Goal: Information Seeking & Learning: Learn about a topic

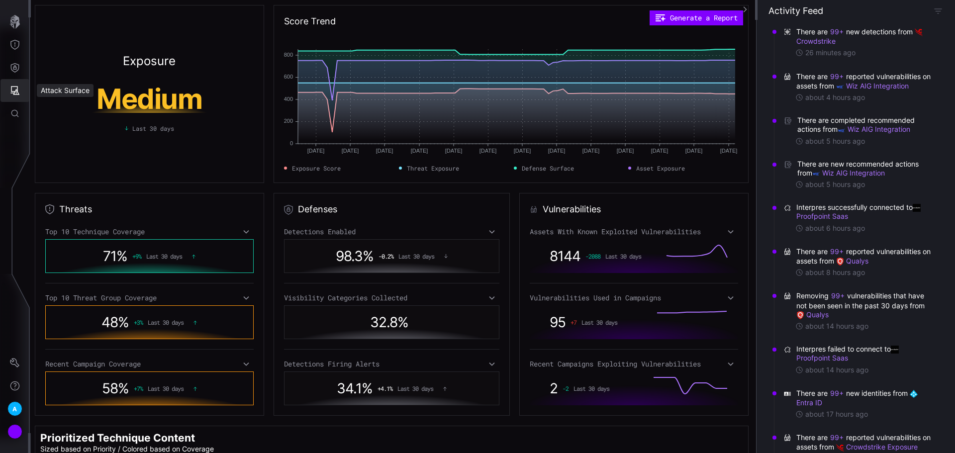
click at [16, 94] on icon "Attack Surface" at bounding box center [15, 90] width 9 height 9
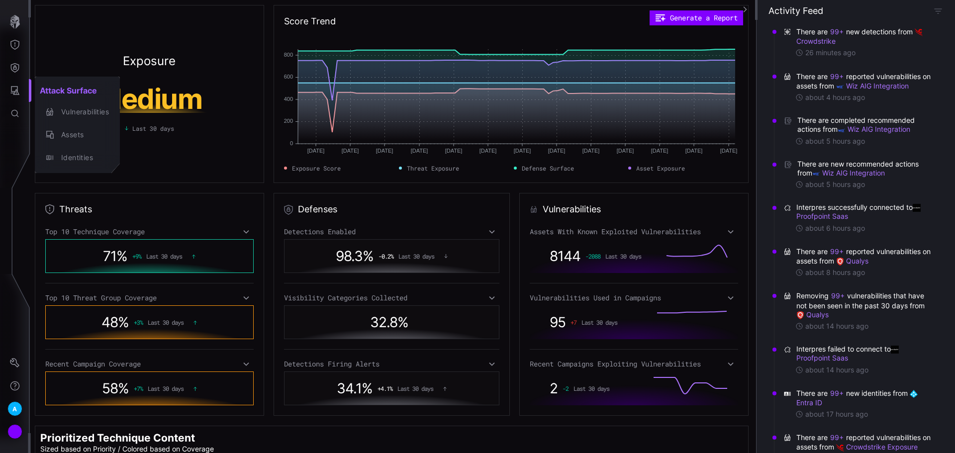
click at [17, 64] on div at bounding box center [477, 226] width 955 height 453
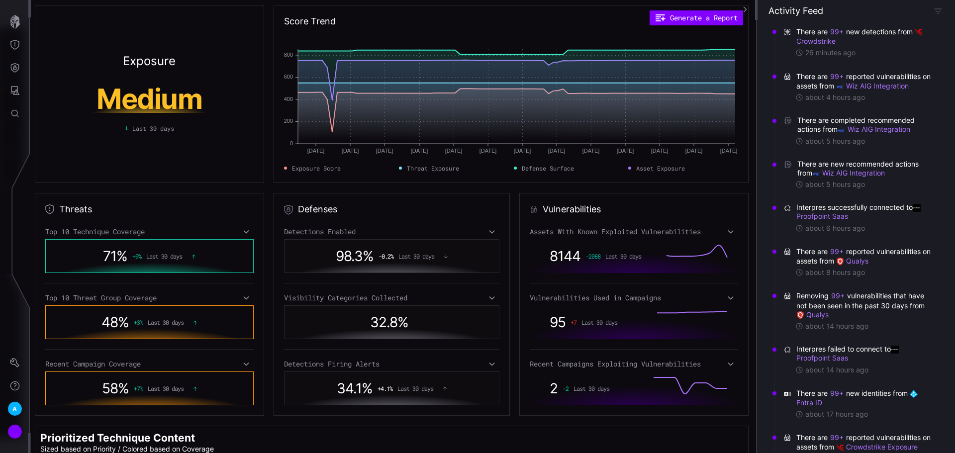
click at [17, 64] on icon "Defense Surface" at bounding box center [15, 68] width 10 height 10
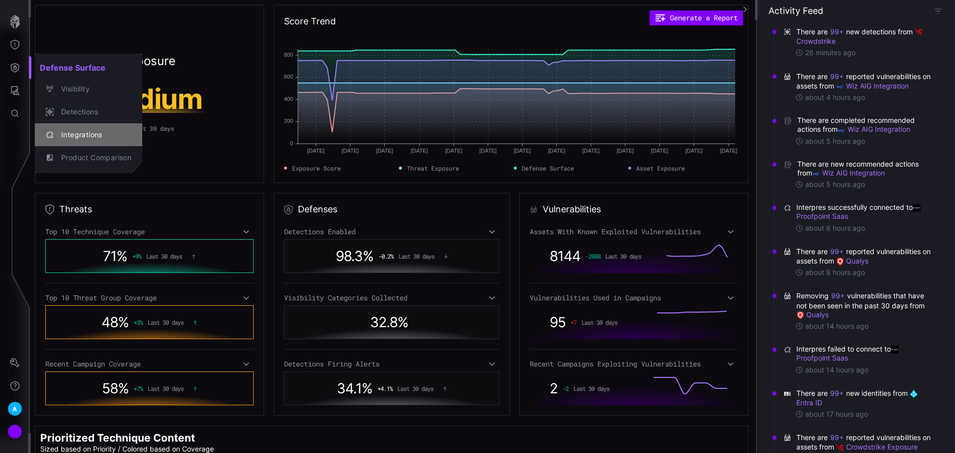
click at [111, 141] on div "Integrations" at bounding box center [88, 135] width 99 height 14
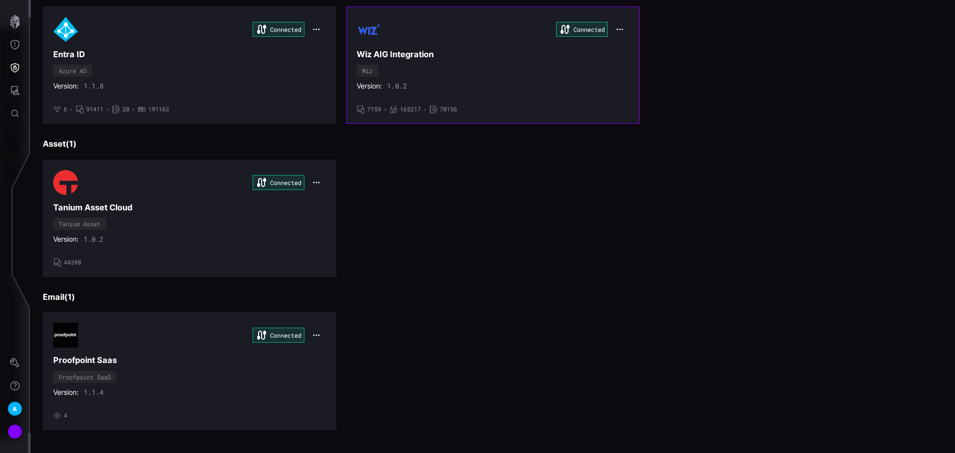
scroll to position [415, 0]
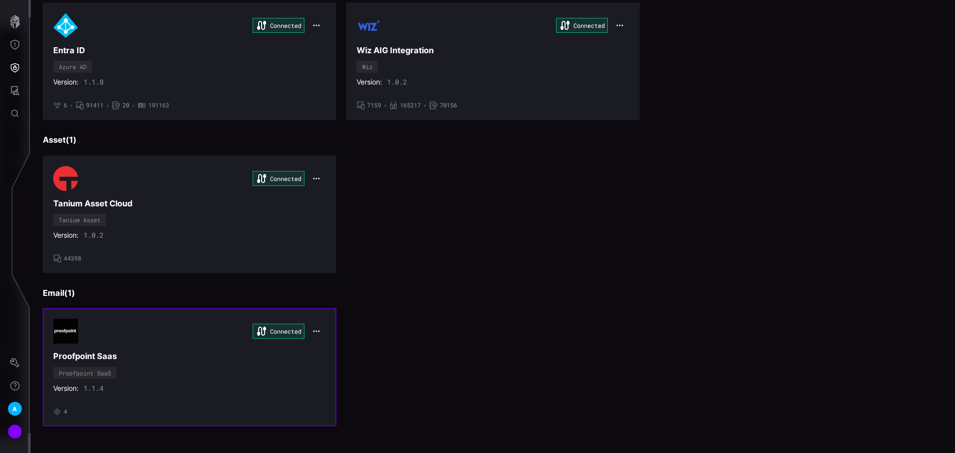
click at [314, 325] on button "button" at bounding box center [316, 331] width 19 height 14
click at [347, 349] on div "Edit" at bounding box center [333, 353] width 34 height 8
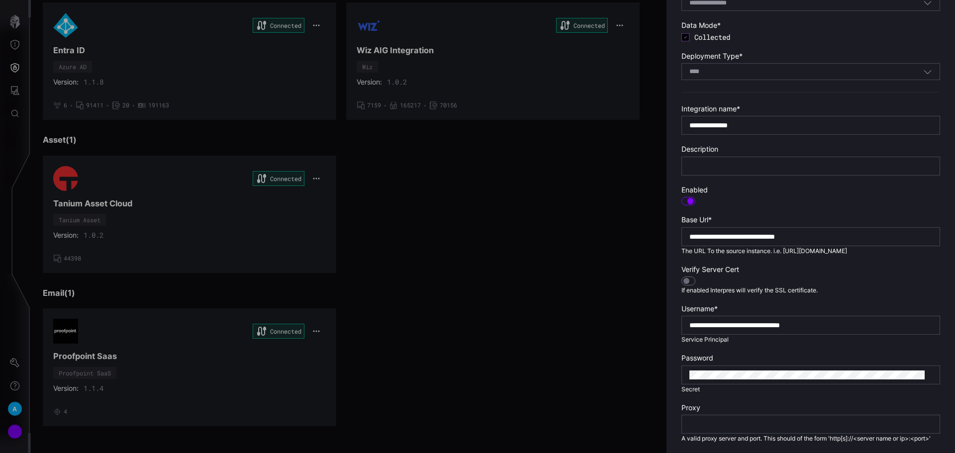
scroll to position [0, 0]
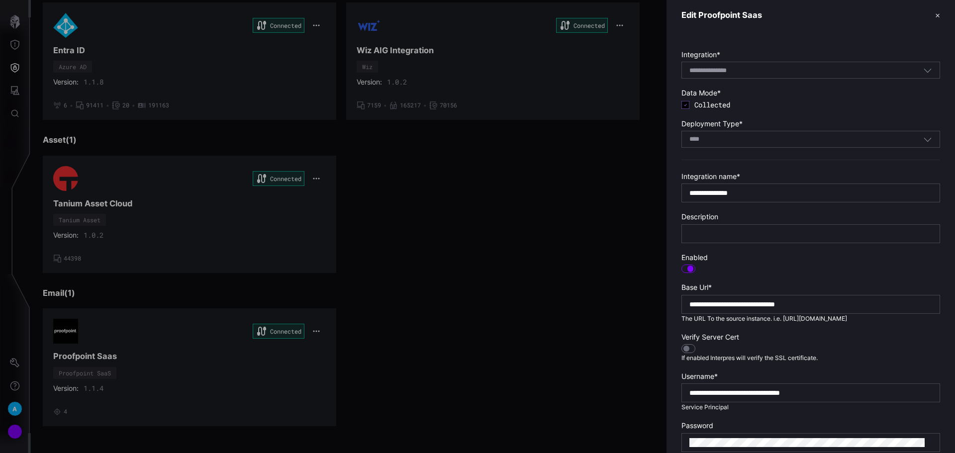
click at [935, 15] on button "✕" at bounding box center [937, 15] width 5 height 10
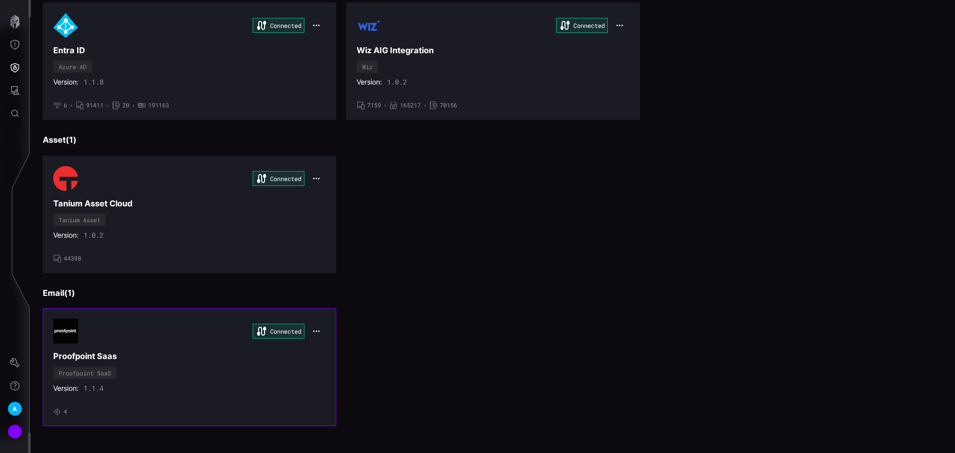
click at [315, 334] on icon "button" at bounding box center [316, 331] width 8 height 8
click at [332, 374] on div "Uninstall" at bounding box center [333, 371] width 34 height 8
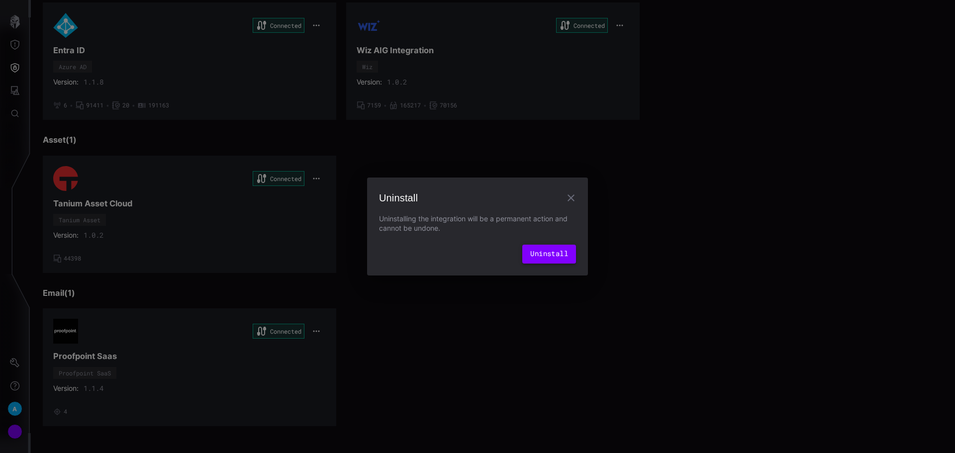
click at [537, 252] on button "Uninstall" at bounding box center [549, 254] width 54 height 19
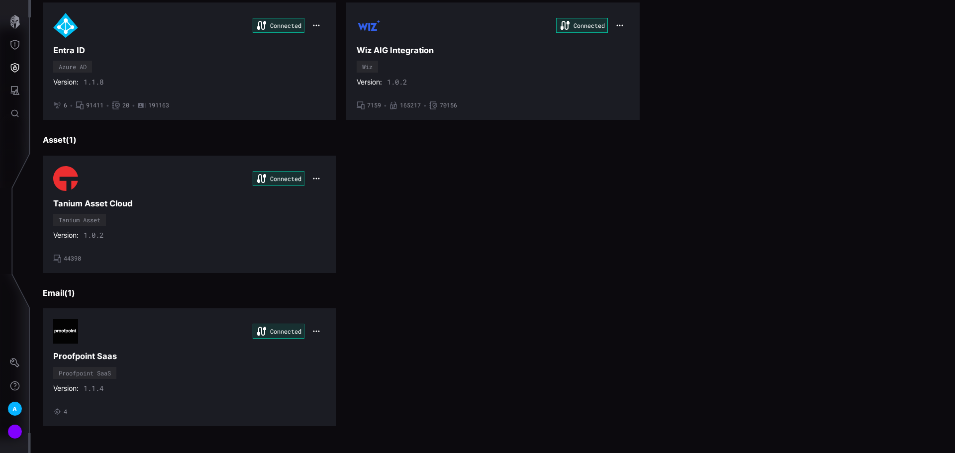
click at [489, 290] on h3 "Email ( 1 )" at bounding box center [493, 293] width 900 height 10
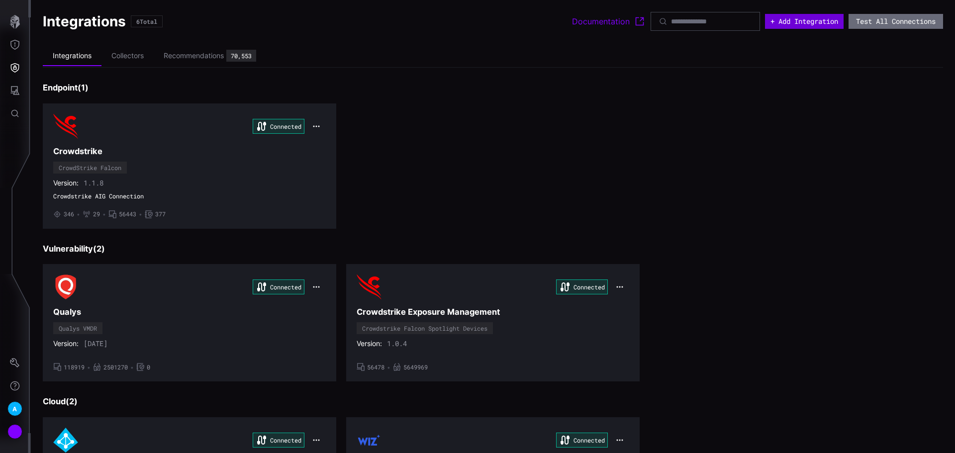
click at [813, 21] on button "+ Add Integration" at bounding box center [804, 21] width 79 height 15
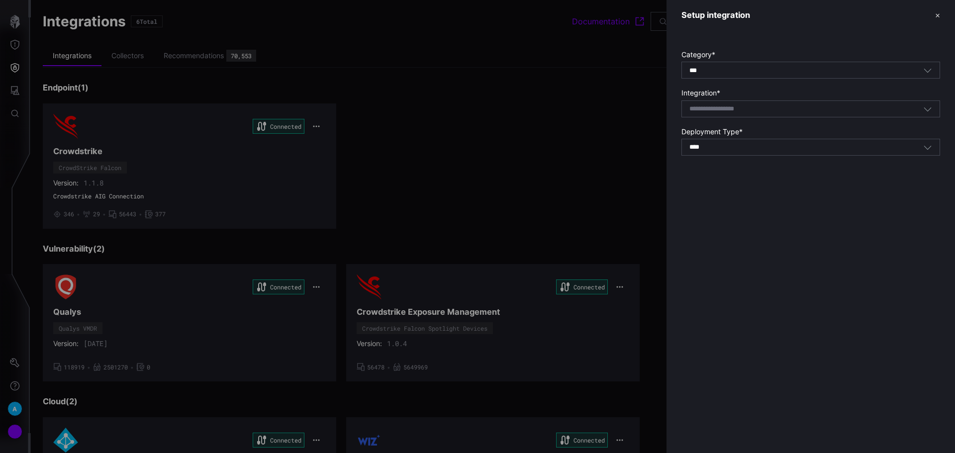
click at [824, 119] on form "Category * *** All Integration * Select integration Deployment Type * **** SaaS" at bounding box center [811, 102] width 259 height 105
click at [827, 116] on div "Select integration" at bounding box center [811, 108] width 259 height 17
click at [822, 122] on div "Proo fpoint SaaS" at bounding box center [811, 124] width 248 height 9
type input "**********"
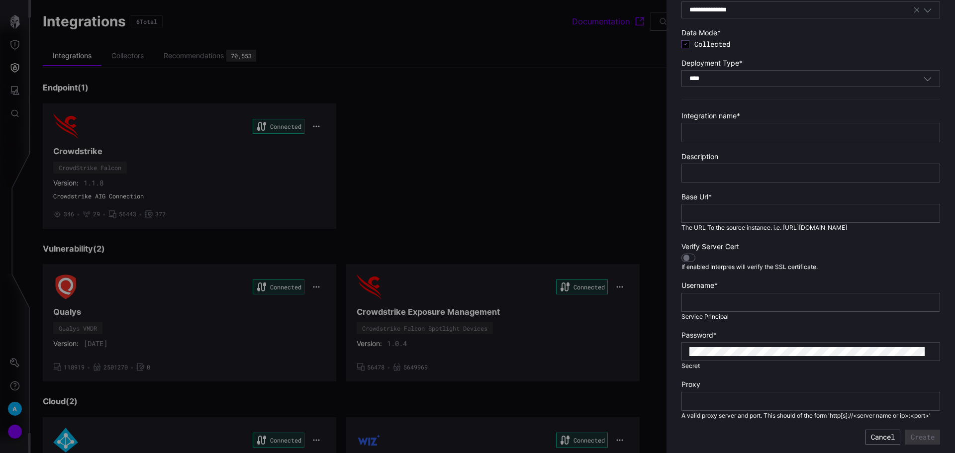
scroll to position [99, 0]
drag, startPoint x: 886, startPoint y: 226, endPoint x: 785, endPoint y: 230, distance: 101.6
click at [785, 230] on section "Base Url * The URL To the source instance. i.e. https://tap-api-v2.proofpoint.c…" at bounding box center [811, 212] width 259 height 40
copy span "https://tap-api-v2.proofpoint.com"
click at [711, 208] on div at bounding box center [811, 212] width 259 height 19
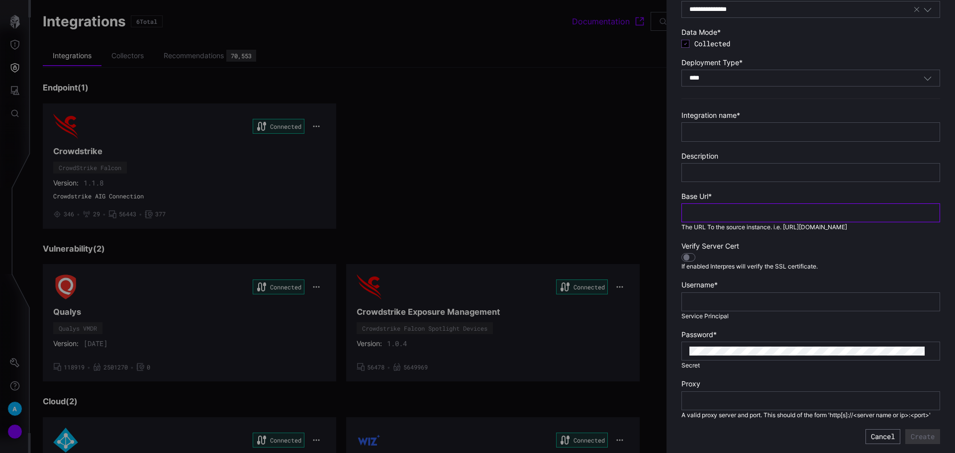
click at [716, 214] on input "text" at bounding box center [810, 212] width 243 height 9
paste input "**********"
type input "**********"
click at [689, 213] on div "**********" at bounding box center [811, 212] width 259 height 19
click at [690, 213] on input "**********" at bounding box center [810, 212] width 243 height 9
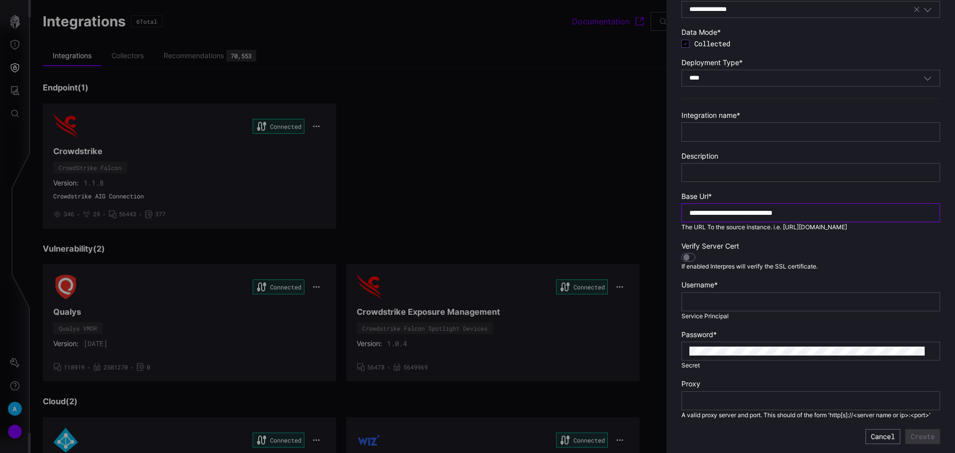
click at [846, 213] on input "**********" at bounding box center [810, 212] width 243 height 9
click at [726, 304] on input "text" at bounding box center [810, 301] width 243 height 9
paste input "**********"
type input "**********"
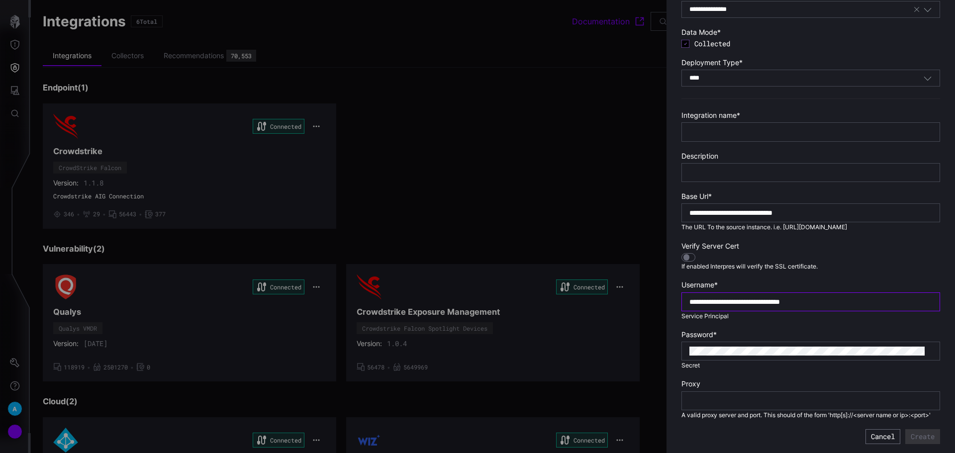
click at [694, 298] on input "**********" at bounding box center [810, 301] width 243 height 9
click at [887, 298] on input "**********" at bounding box center [810, 301] width 243 height 9
click at [888, 263] on section "Verify Server Cert If enabled Interpres will verify the SSL certificate." at bounding box center [811, 256] width 259 height 29
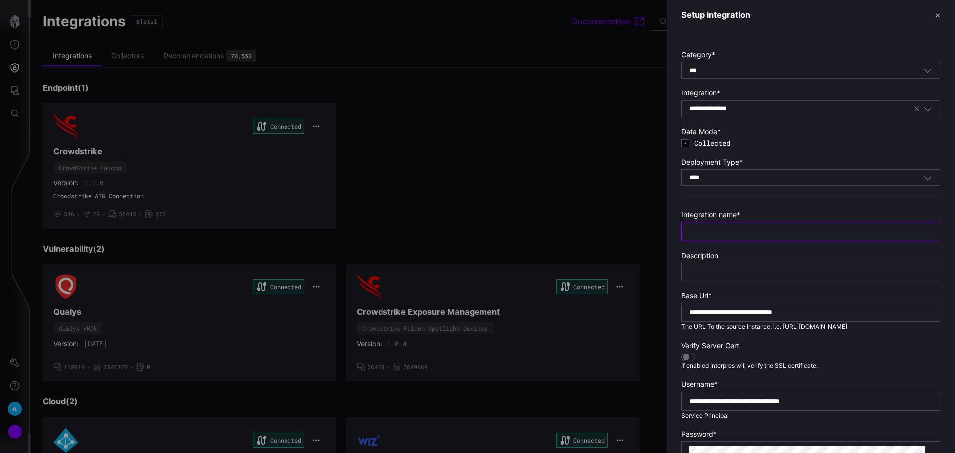
click at [718, 231] on input "text" at bounding box center [810, 231] width 243 height 9
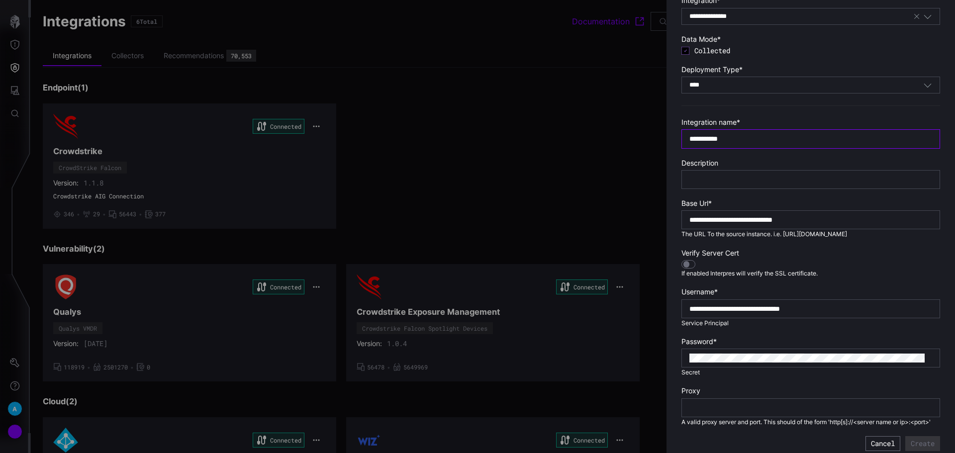
scroll to position [109, 0]
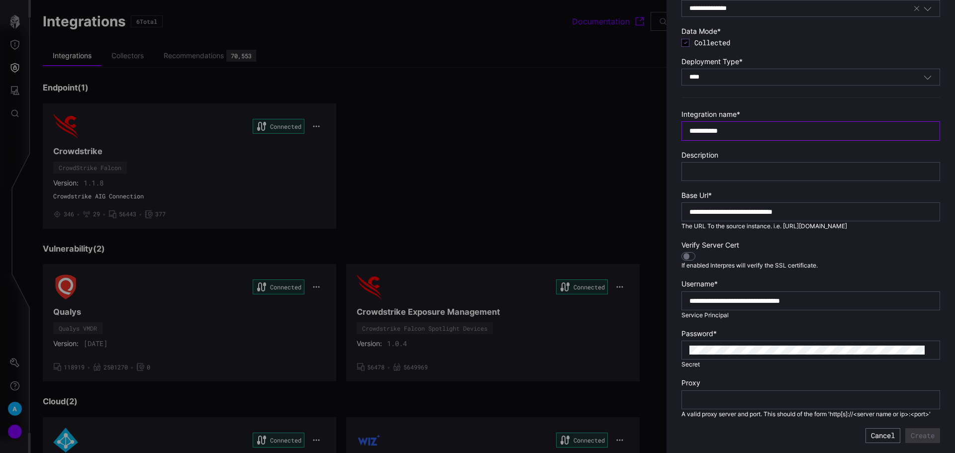
type input "**********"
click at [731, 395] on input "text" at bounding box center [810, 399] width 243 height 9
click at [914, 435] on button "Create" at bounding box center [922, 435] width 35 height 15
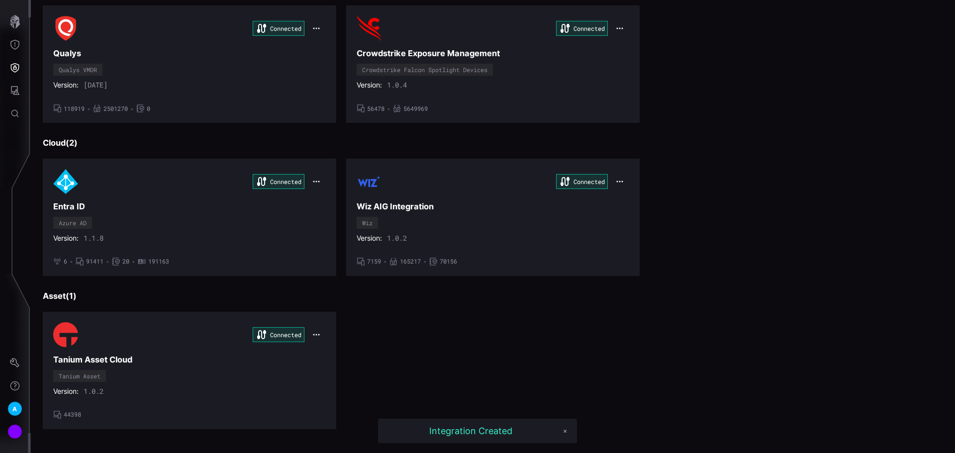
scroll to position [262, 0]
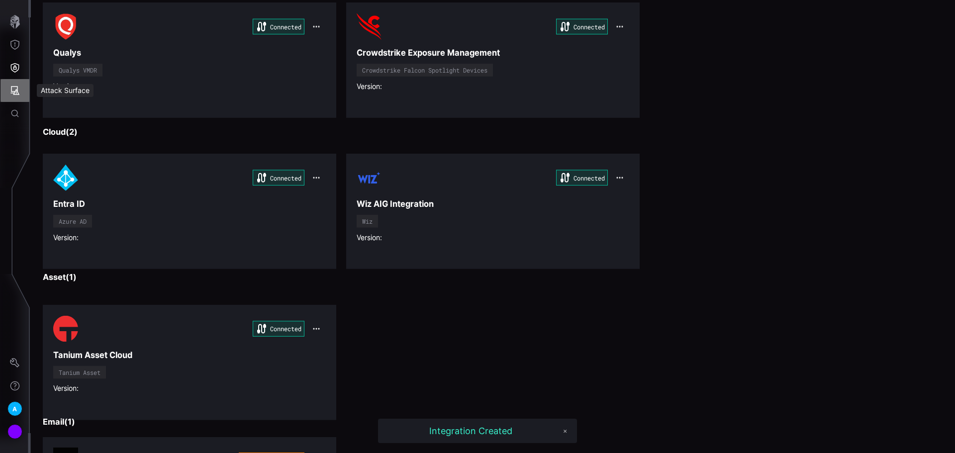
click at [12, 82] on button "Attack Surface" at bounding box center [14, 90] width 29 height 23
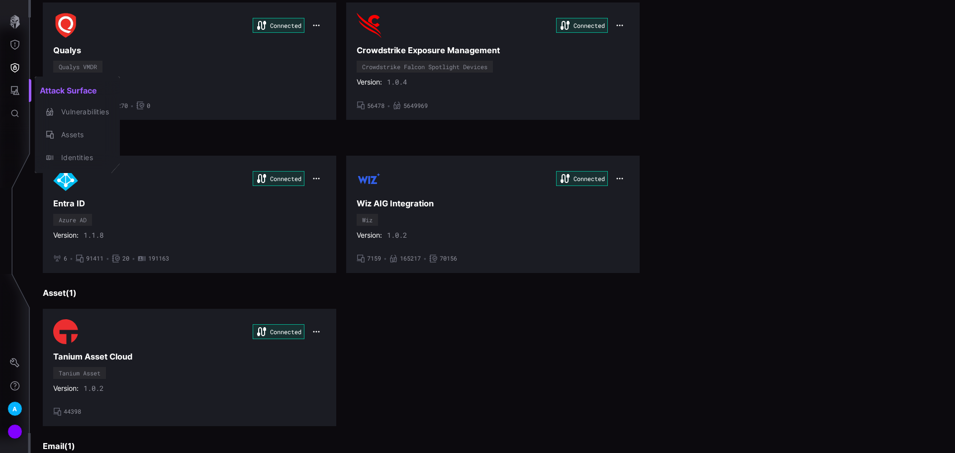
click at [512, 352] on div at bounding box center [477, 226] width 955 height 453
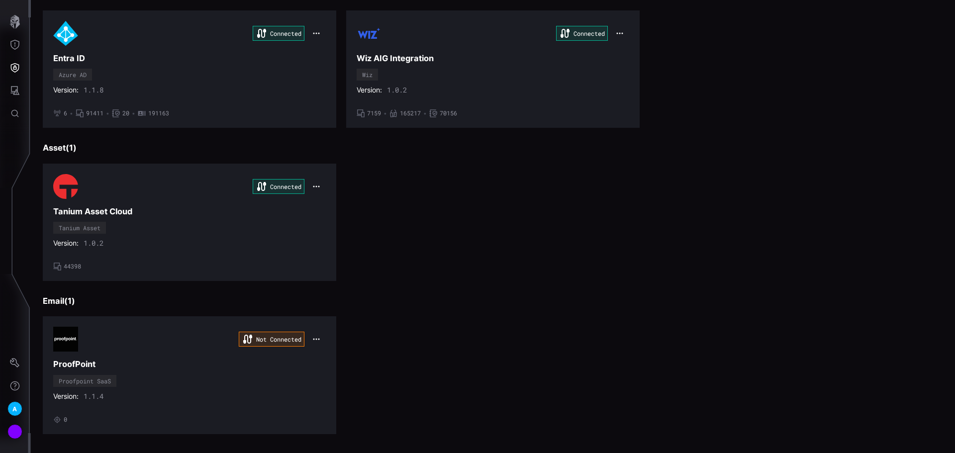
scroll to position [415, 0]
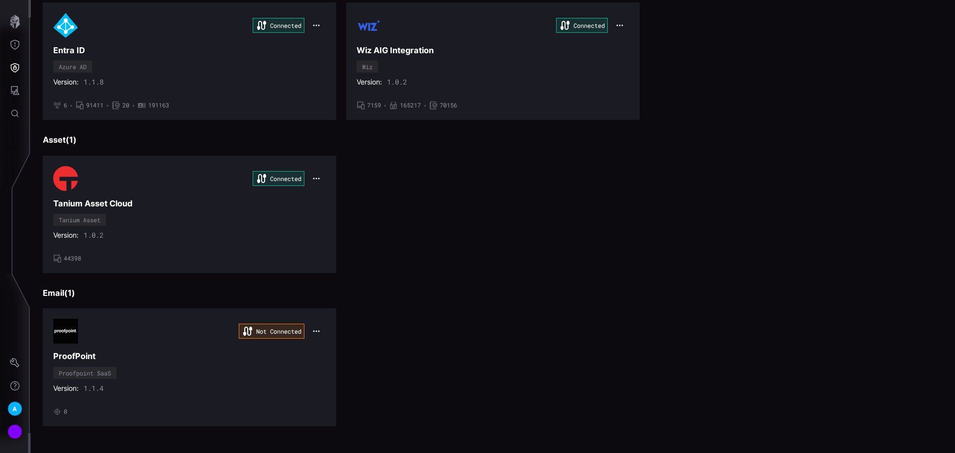
drag, startPoint x: 662, startPoint y: 245, endPoint x: 244, endPoint y: 121, distance: 436.2
click at [647, 242] on div "Connected Tanium Asset Cloud Tanium Asset Version: 1.0.2 • 44398" at bounding box center [493, 214] width 900 height 117
click at [118, 352] on h3 "ProofPoint" at bounding box center [189, 356] width 273 height 10
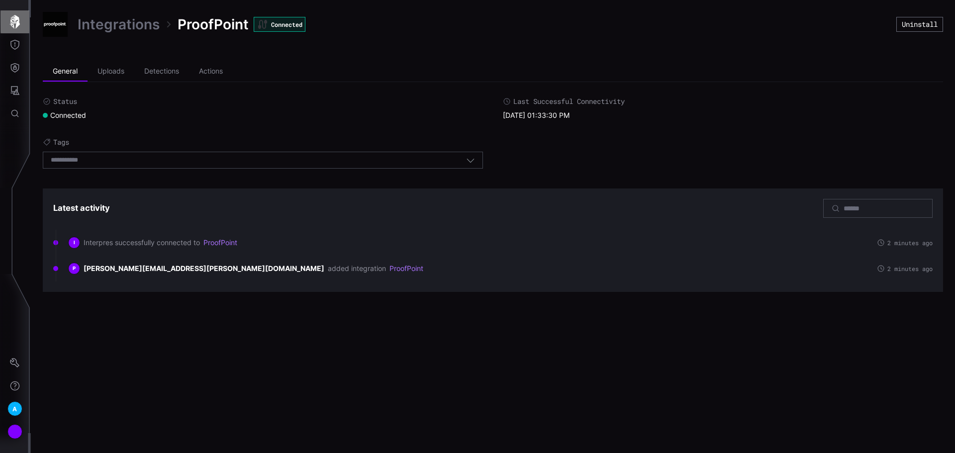
click at [17, 26] on icon "button" at bounding box center [15, 22] width 10 height 14
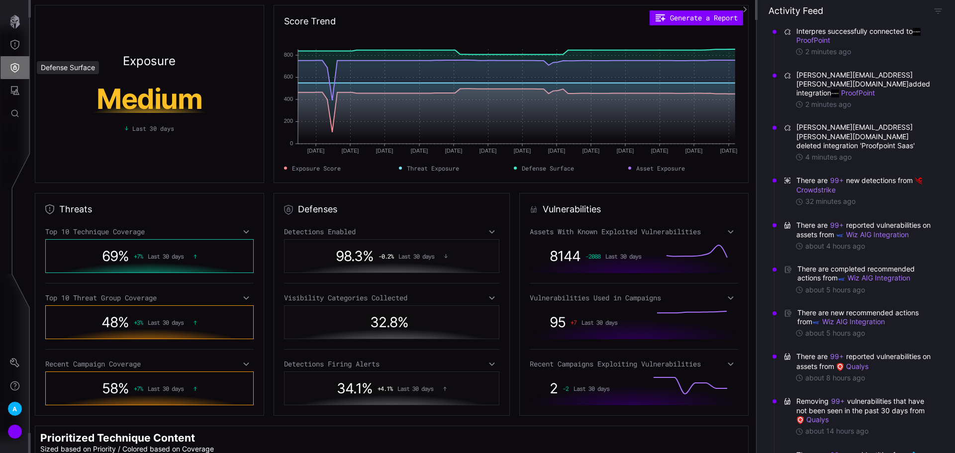
click at [9, 65] on button "Defense Surface" at bounding box center [14, 67] width 29 height 23
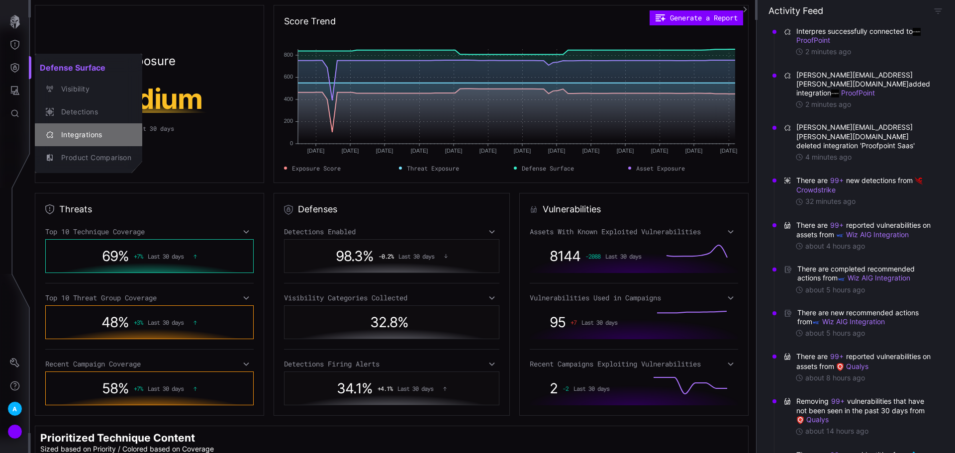
click at [81, 127] on button "Integrations" at bounding box center [88, 134] width 107 height 23
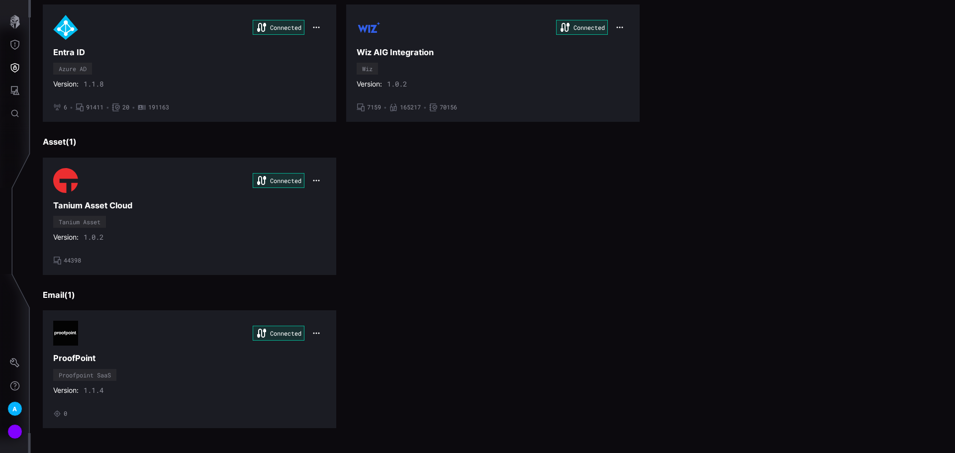
scroll to position [415, 0]
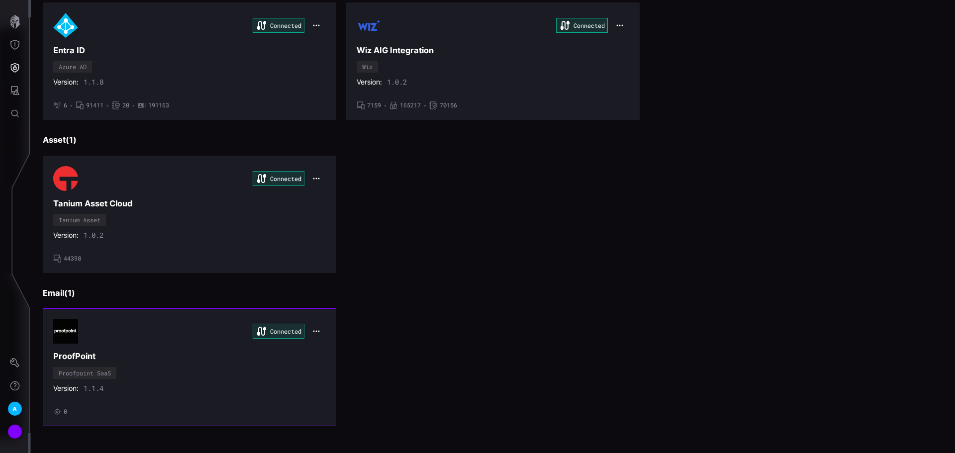
click at [239, 367] on div "Connected ProofPoint Proofpoint SaaS Version: 1.1.4 • 0" at bounding box center [189, 367] width 273 height 97
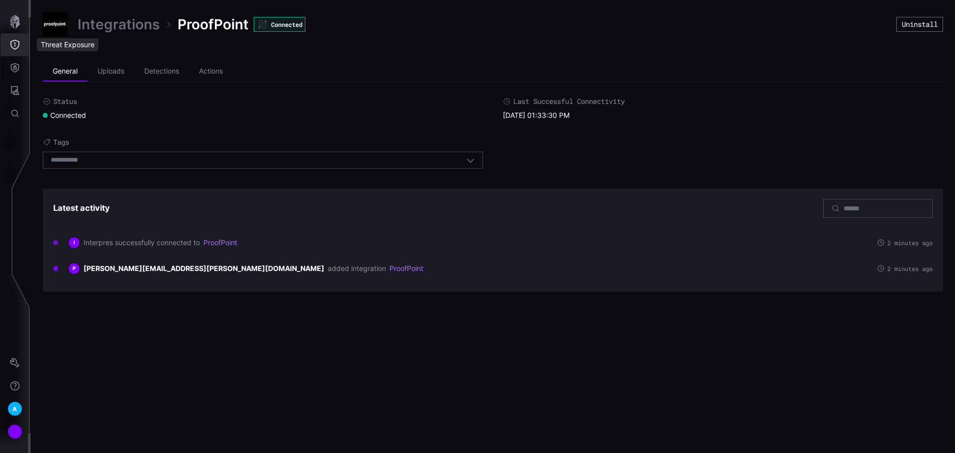
click at [28, 45] on button "Threat Exposure" at bounding box center [14, 44] width 29 height 23
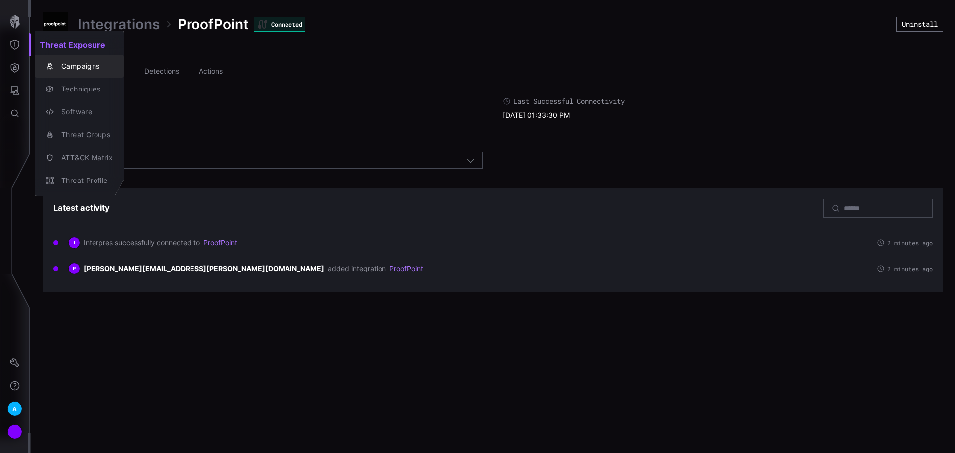
click at [75, 57] on button "Campaigns" at bounding box center [79, 66] width 89 height 23
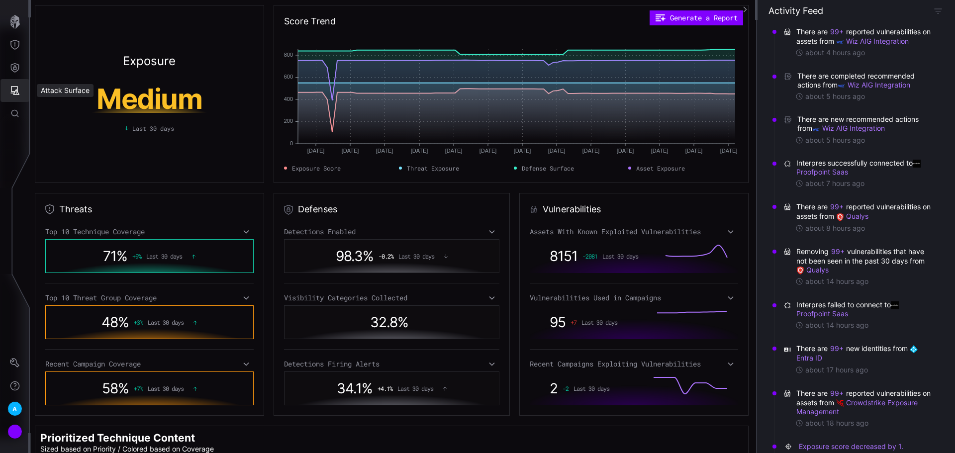
click at [4, 88] on button "Attack Surface" at bounding box center [14, 90] width 29 height 23
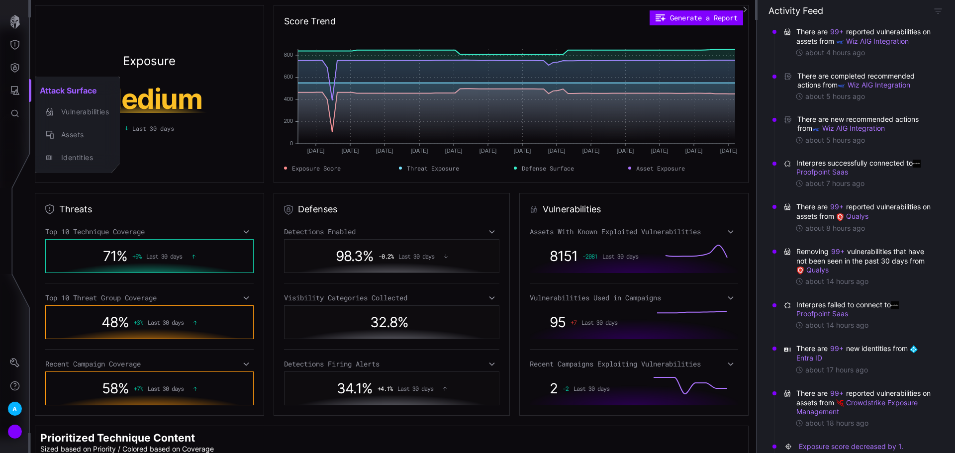
click at [9, 52] on div at bounding box center [477, 226] width 955 height 453
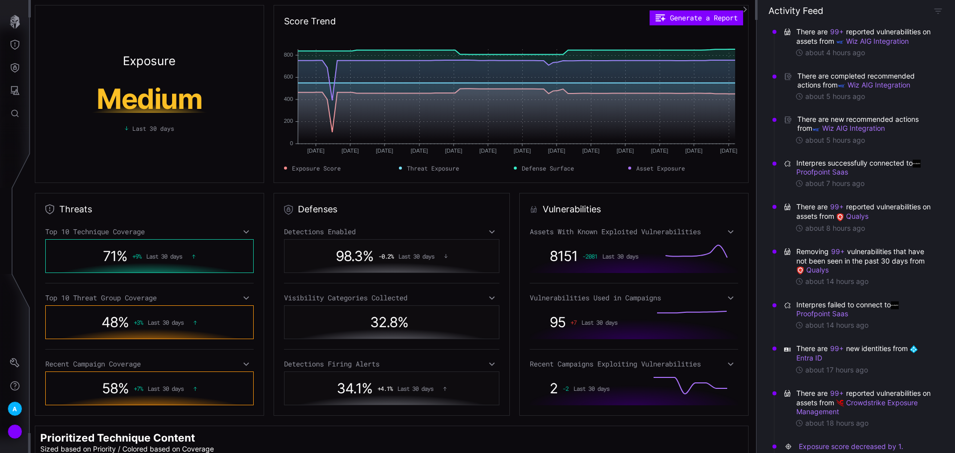
click at [16, 66] on icon "Defense Surface" at bounding box center [15, 67] width 8 height 9
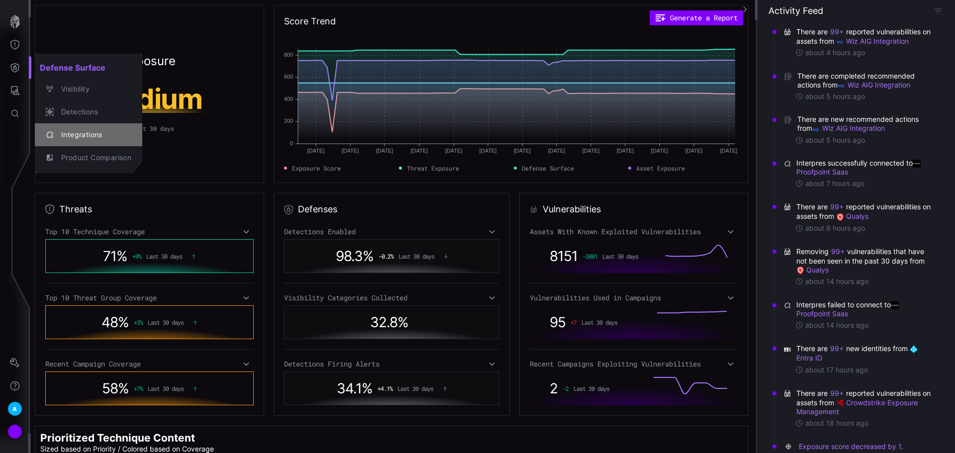
click at [78, 135] on div "Integrations" at bounding box center [93, 135] width 75 height 12
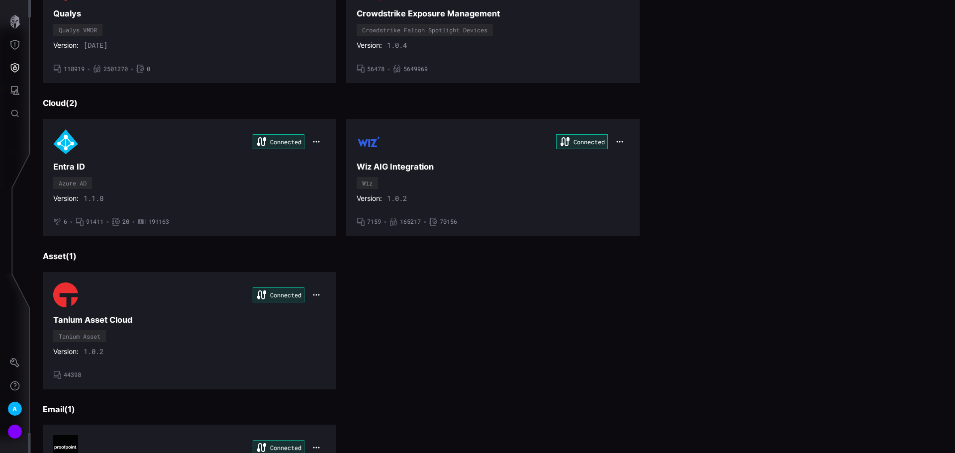
scroll to position [415, 0]
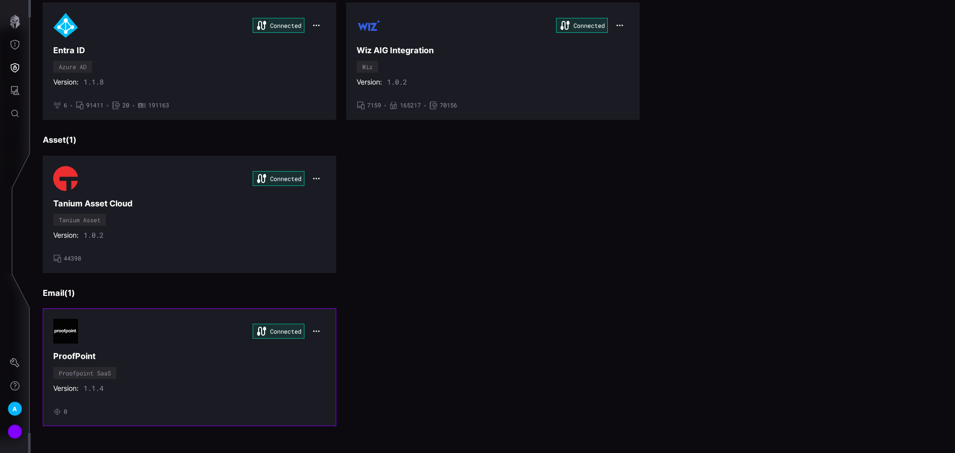
click at [230, 405] on div "Connected ProofPoint Proofpoint SaaS Version: 1.1.4 • 0" at bounding box center [189, 367] width 273 height 97
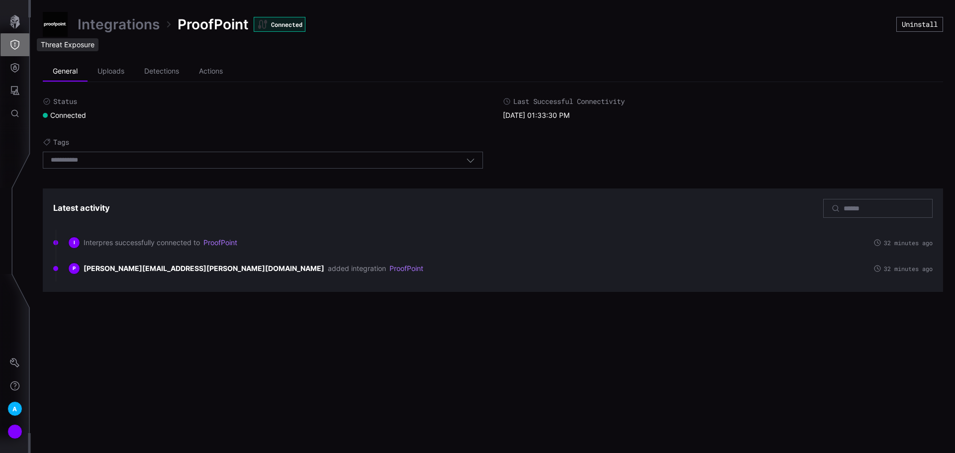
click at [12, 50] on button "Threat Exposure" at bounding box center [14, 44] width 29 height 23
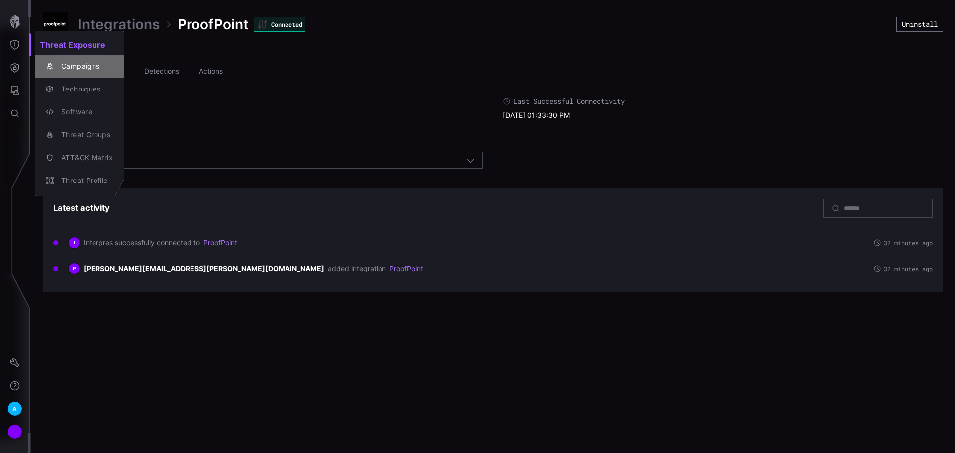
click at [83, 69] on div "Campaigns" at bounding box center [84, 66] width 57 height 12
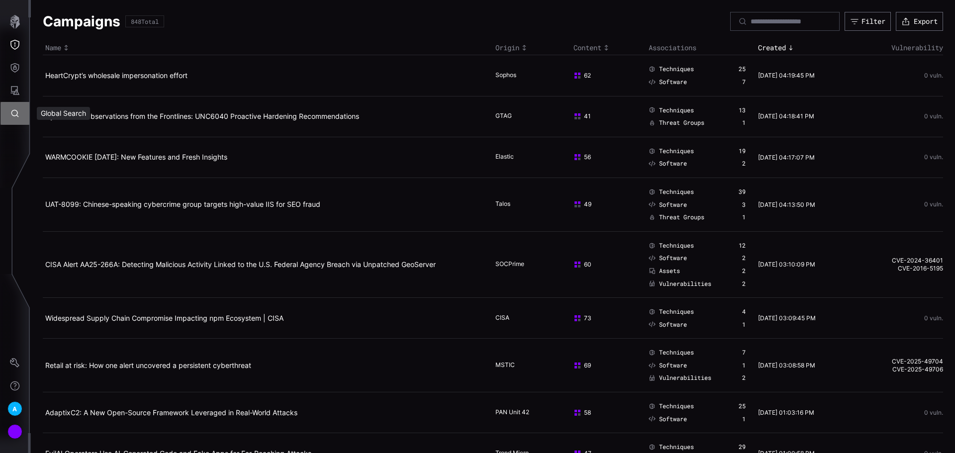
click at [6, 118] on button "Global Search" at bounding box center [14, 113] width 29 height 23
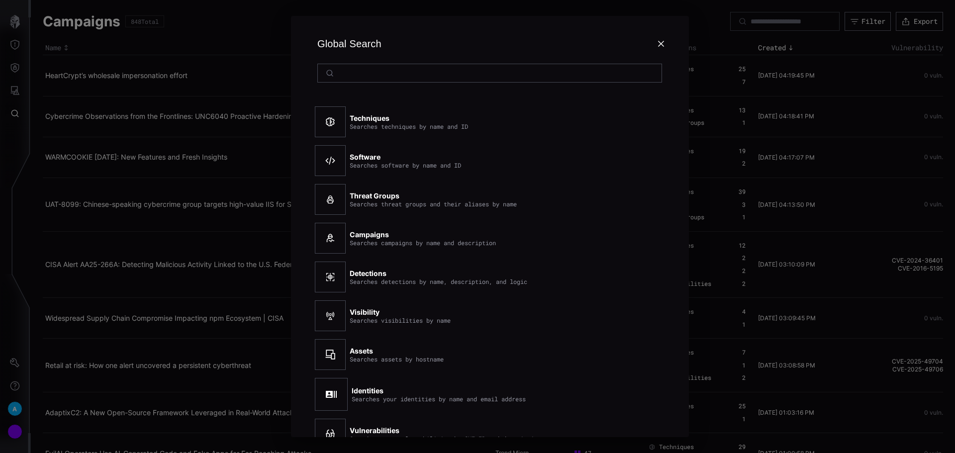
type input "**********"
click at [394, 71] on input at bounding box center [490, 73] width 305 height 9
paste input "**********"
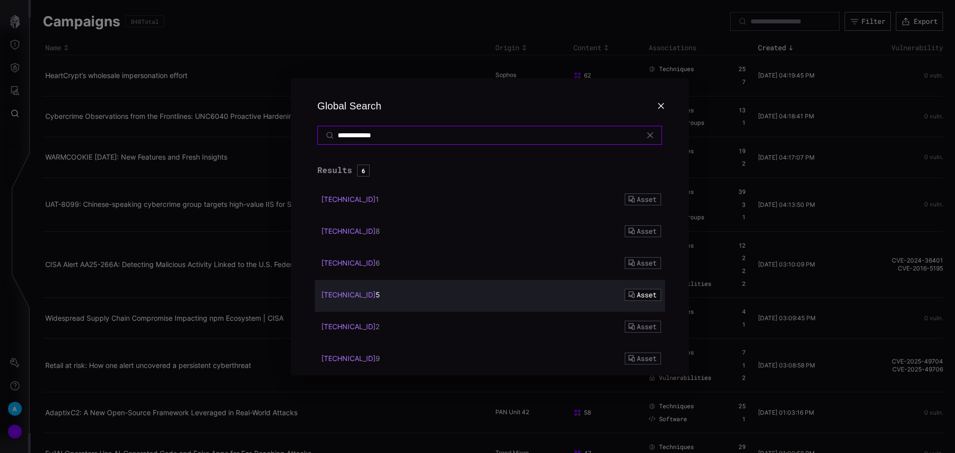
type input "**********"
click at [395, 283] on div "10.147.201.19 5 Asset" at bounding box center [490, 296] width 350 height 32
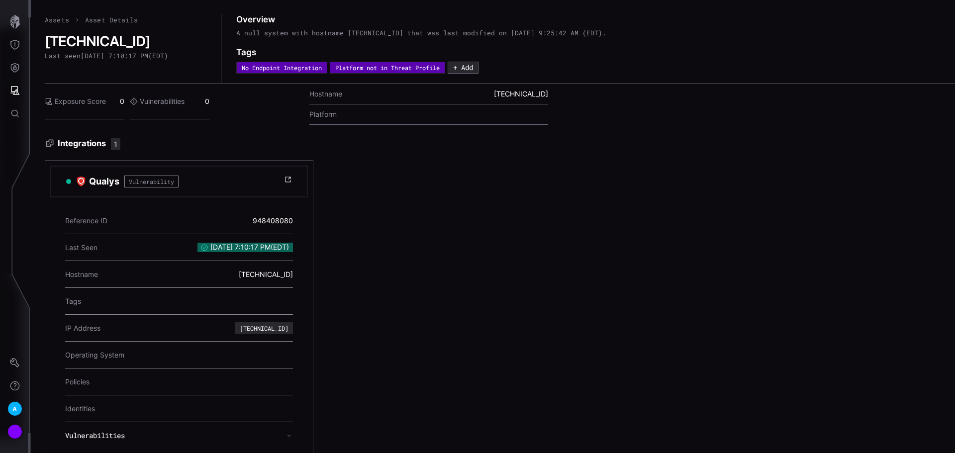
click at [586, 285] on div "Qualys Vulnerability Reference ID 948408080 Last Seen 10/12/2025, 7:10:17 PM ( …" at bounding box center [458, 314] width 826 height 309
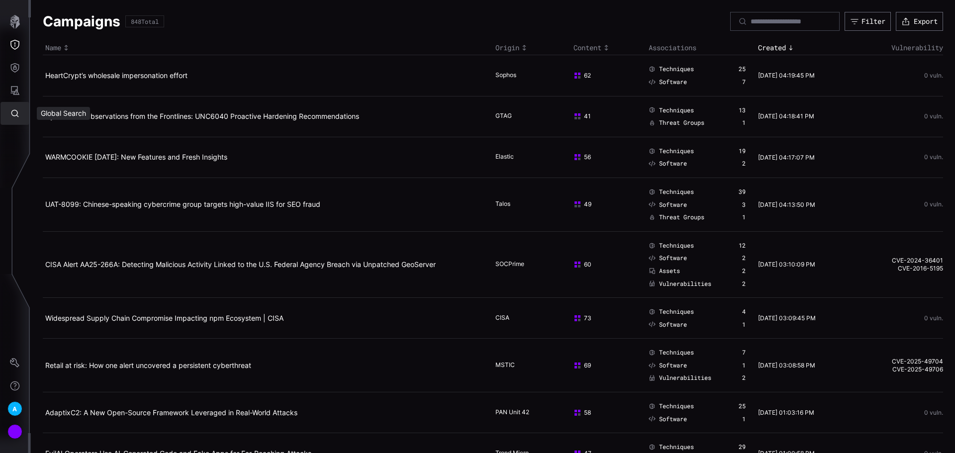
click at [22, 116] on button "Global Search" at bounding box center [14, 113] width 29 height 23
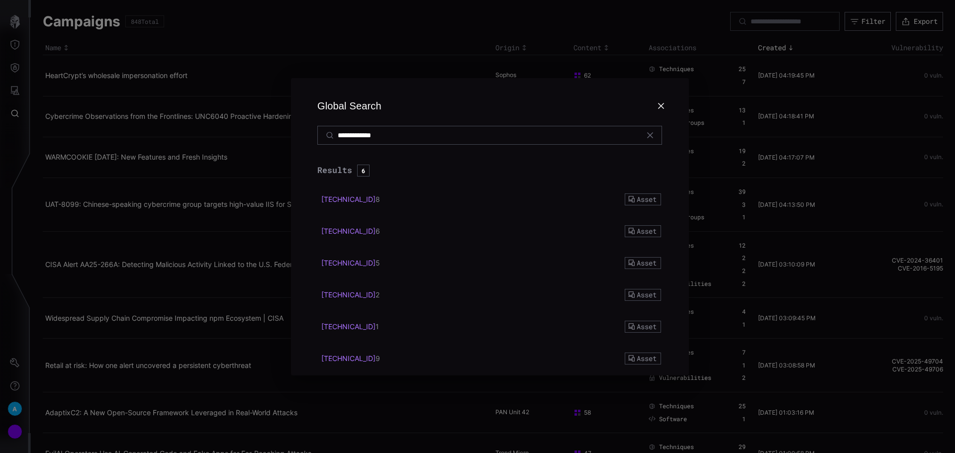
click at [453, 139] on input "**********" at bounding box center [490, 135] width 305 height 9
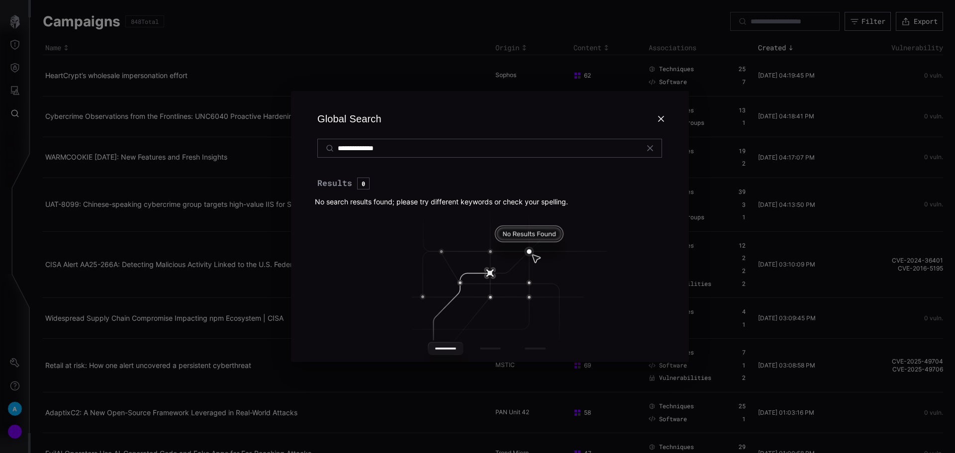
type input "**********"
click at [660, 117] on icon at bounding box center [661, 119] width 6 height 6
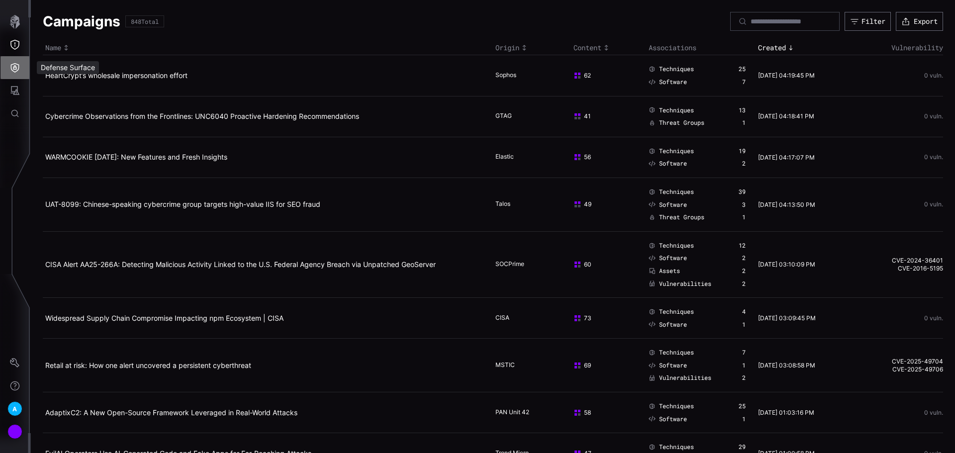
click at [8, 68] on button "Defense Surface" at bounding box center [14, 67] width 29 height 23
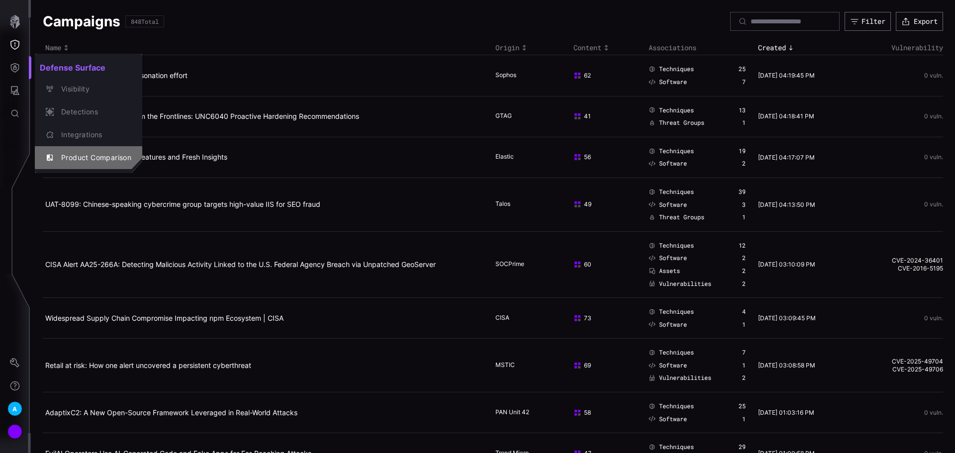
click at [84, 153] on div "Product Comparison" at bounding box center [93, 158] width 75 height 12
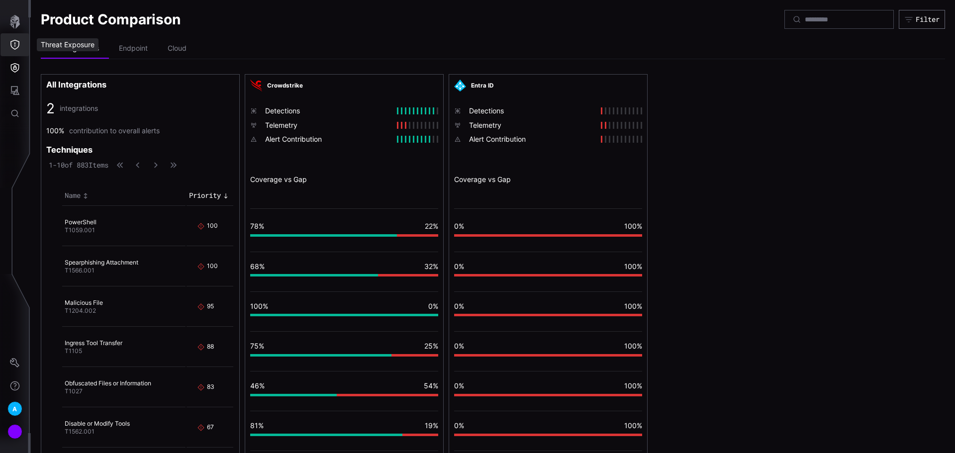
click at [21, 49] on button "Threat Exposure" at bounding box center [14, 44] width 29 height 23
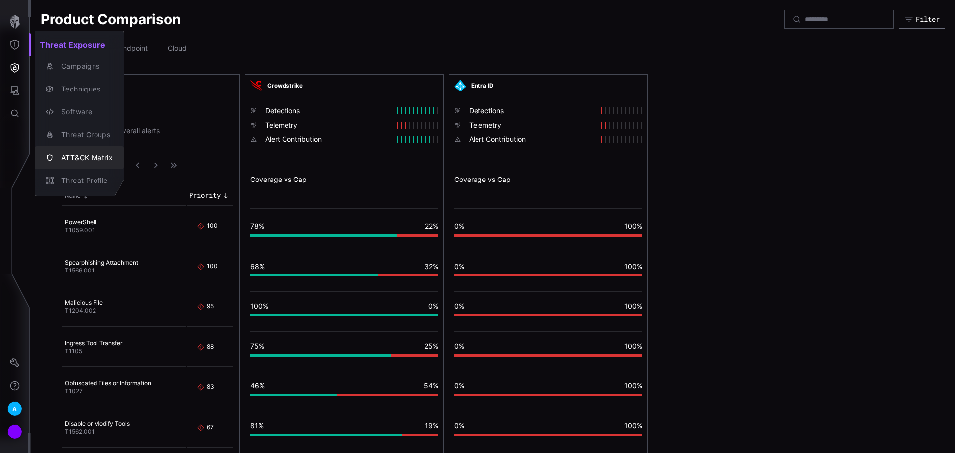
click at [80, 158] on div "ATT&CK Matrix" at bounding box center [84, 158] width 57 height 12
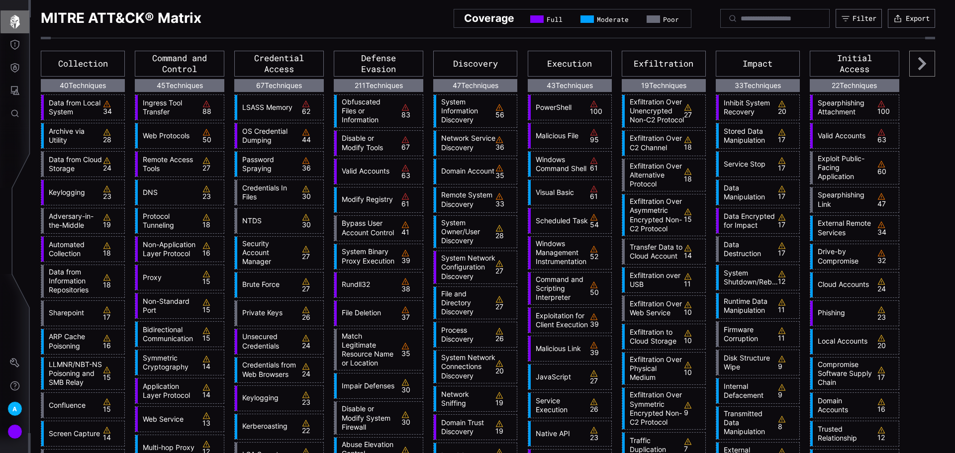
click at [9, 18] on icon "button" at bounding box center [15, 22] width 14 height 14
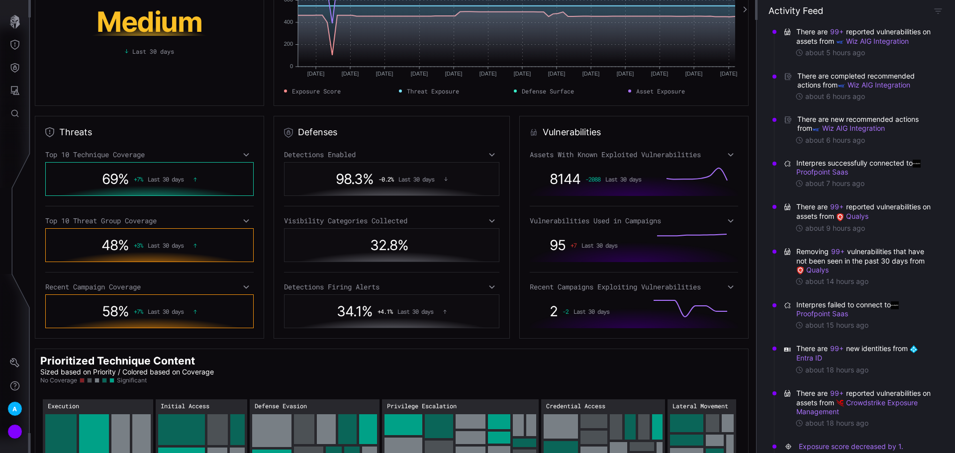
scroll to position [168, 0]
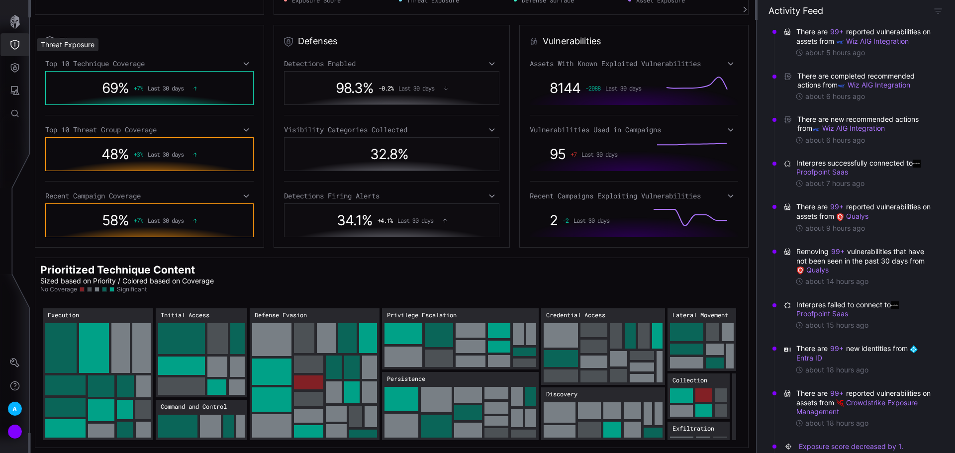
click at [17, 49] on icon "Threat Exposure" at bounding box center [15, 45] width 10 height 10
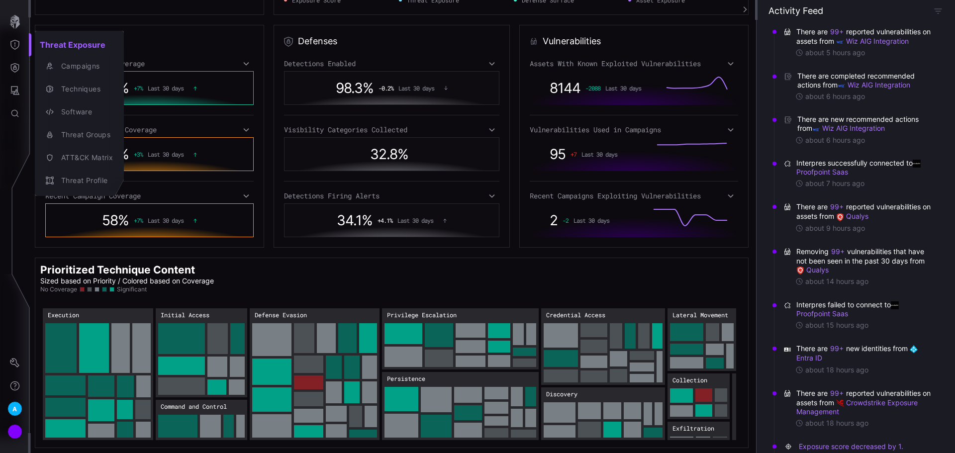
click at [14, 90] on div at bounding box center [477, 226] width 955 height 453
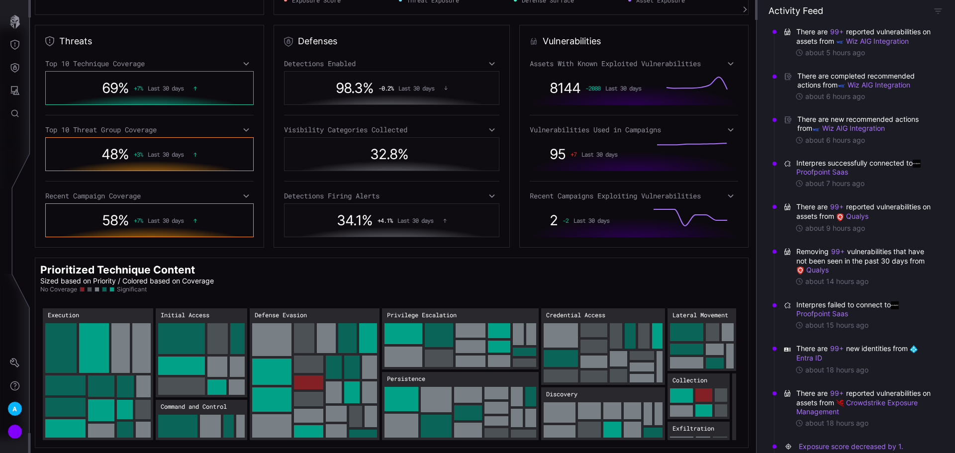
click at [13, 93] on icon "Attack Surface" at bounding box center [15, 90] width 9 height 9
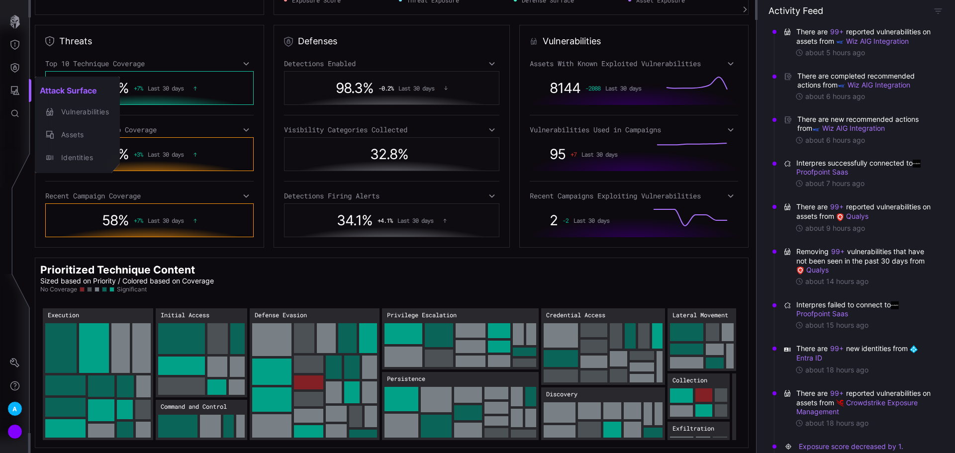
click at [15, 60] on div at bounding box center [477, 226] width 955 height 453
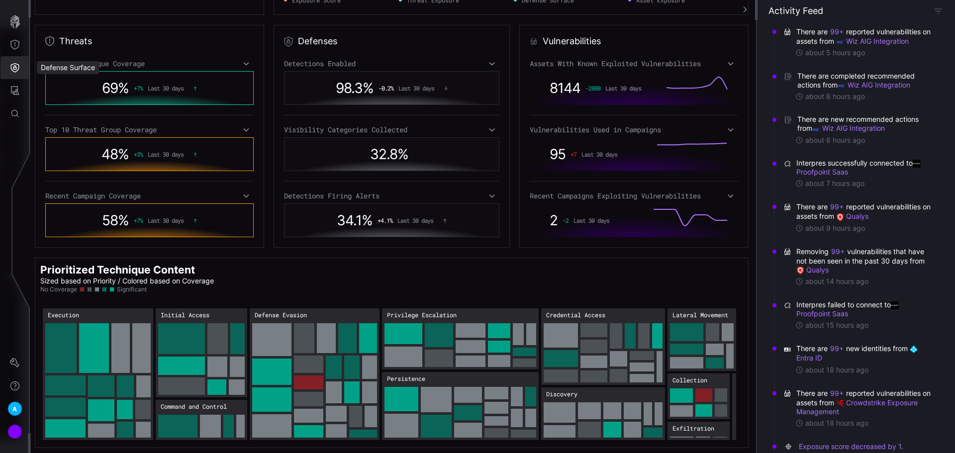
click at [16, 63] on icon "Defense Surface" at bounding box center [15, 68] width 10 height 10
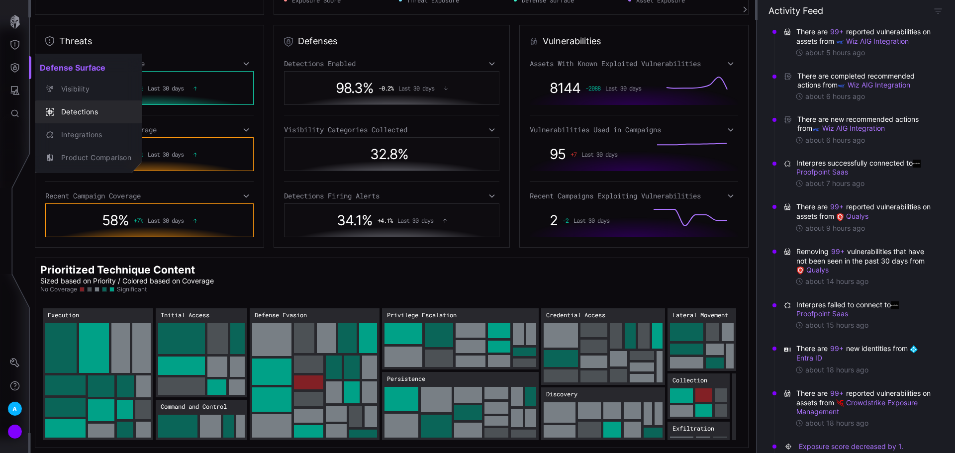
click at [75, 115] on div "Detections" at bounding box center [93, 112] width 75 height 12
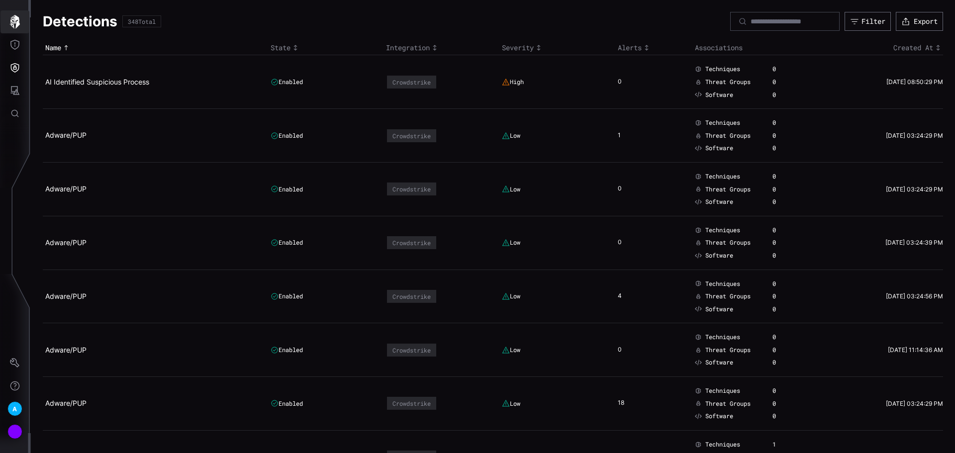
click at [15, 26] on icon "button" at bounding box center [15, 22] width 14 height 14
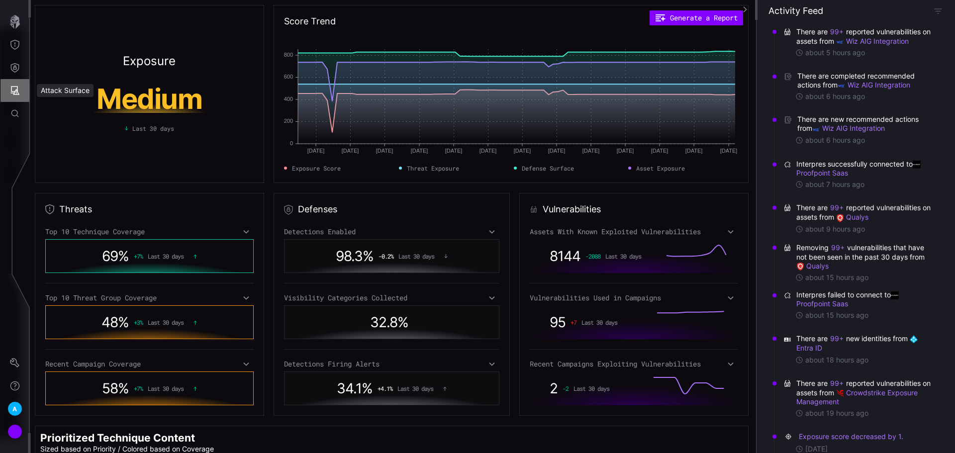
click at [16, 89] on icon "Attack Surface" at bounding box center [15, 91] width 10 height 10
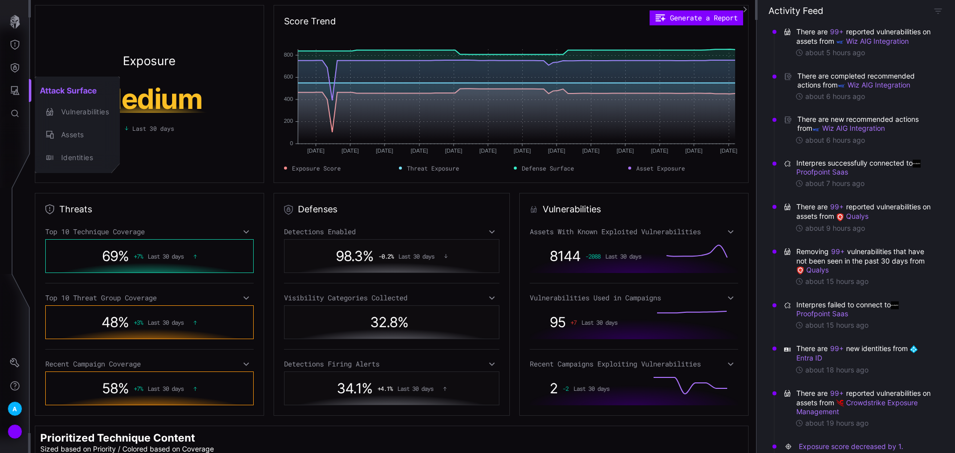
click at [10, 74] on div at bounding box center [477, 226] width 955 height 453
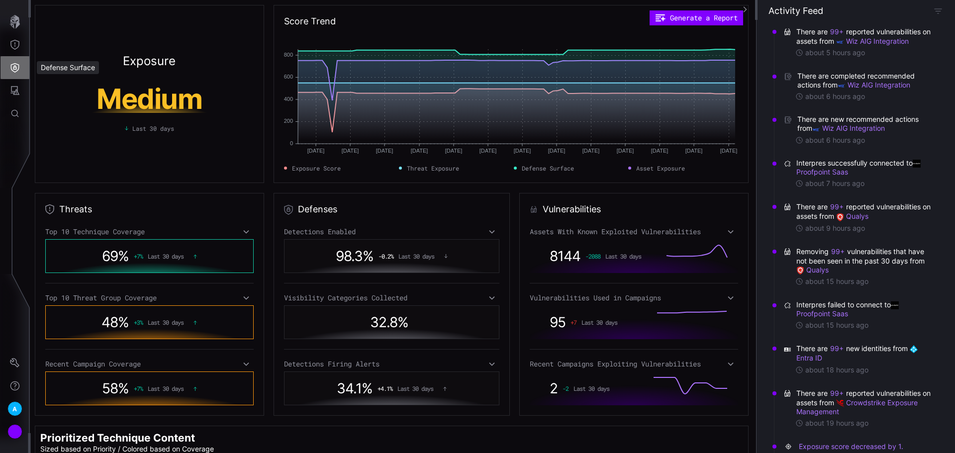
click at [14, 68] on icon "Defense Surface" at bounding box center [15, 68] width 10 height 10
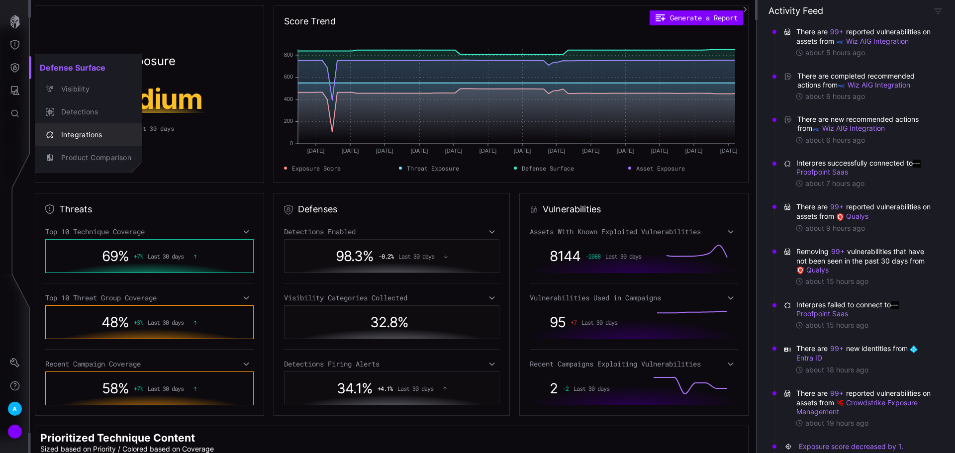
click at [68, 132] on div "Integrations" at bounding box center [93, 135] width 75 height 12
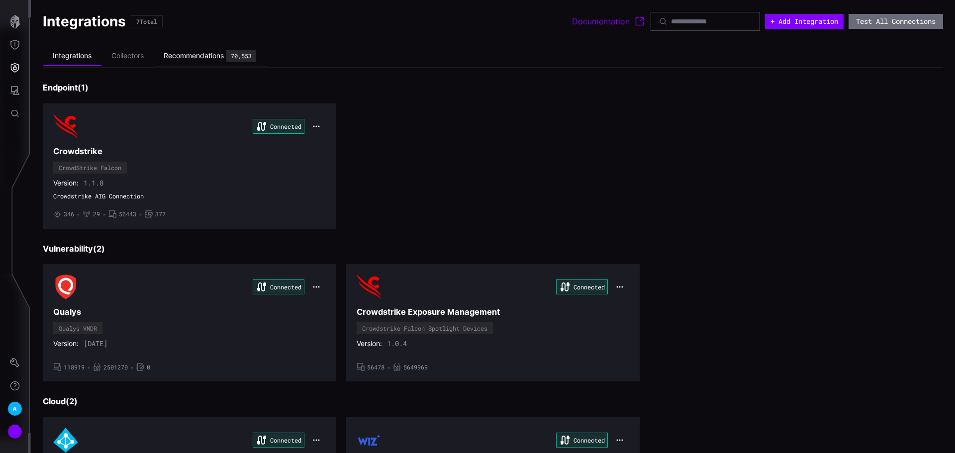
click at [195, 59] on div "Recommendations" at bounding box center [194, 55] width 60 height 9
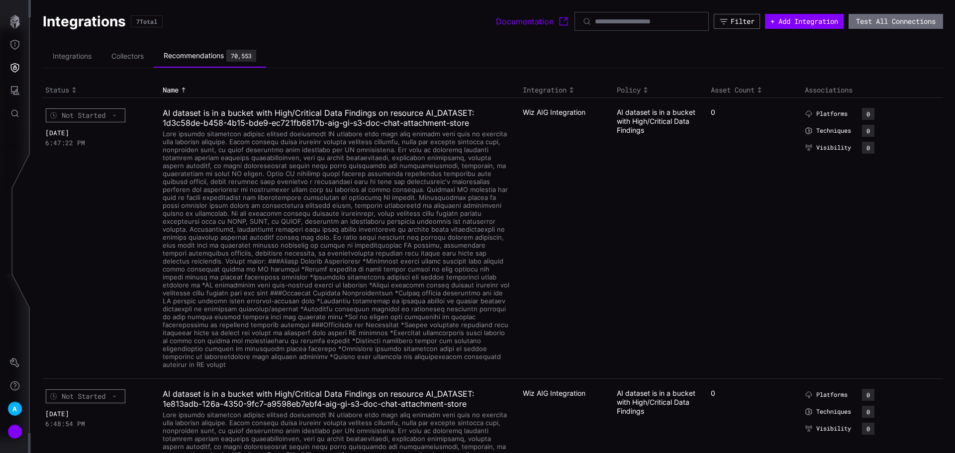
click at [732, 24] on div "Filter" at bounding box center [742, 21] width 23 height 9
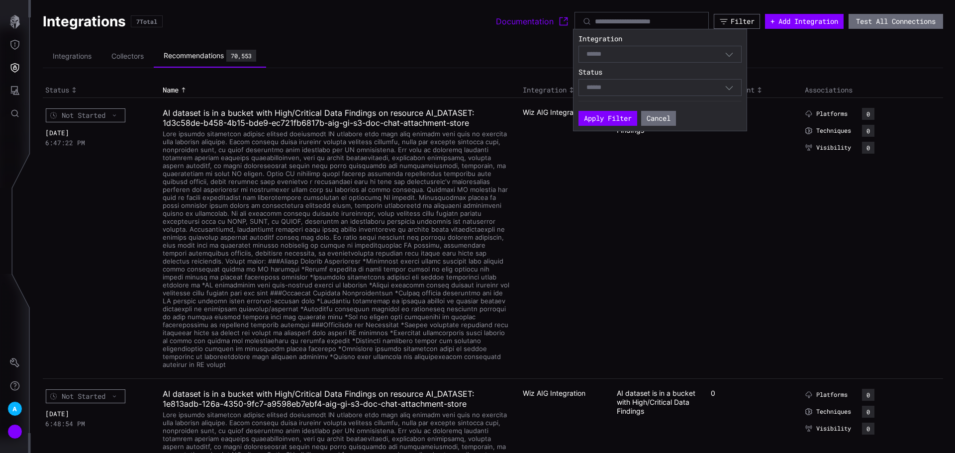
click at [731, 55] on icon "button" at bounding box center [729, 55] width 7 height 4
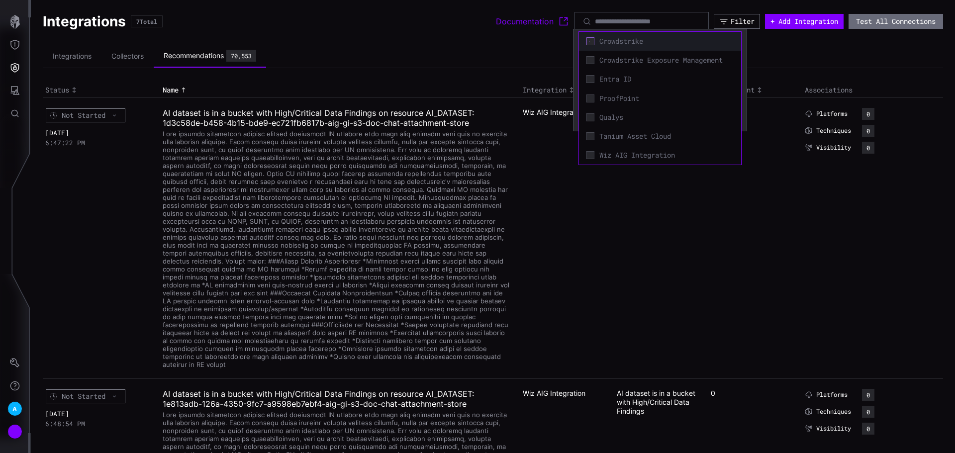
click at [588, 39] on icon at bounding box center [590, 40] width 7 height 7
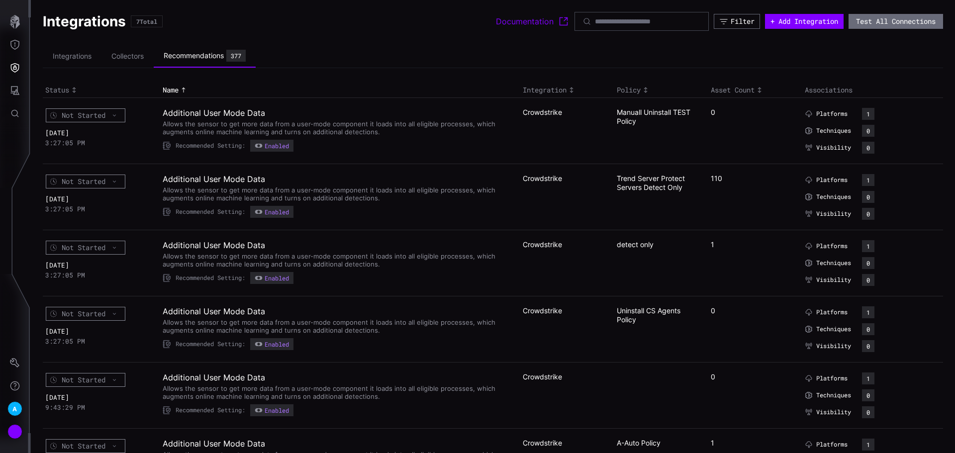
click at [786, 60] on ul "Integrations Collectors Recommendations 377" at bounding box center [493, 56] width 900 height 23
click at [910, 51] on ul "Integrations Collectors Recommendations 377" at bounding box center [493, 56] width 900 height 23
click at [633, 17] on input at bounding box center [642, 21] width 95 height 9
click at [731, 17] on div "Filter" at bounding box center [742, 21] width 23 height 9
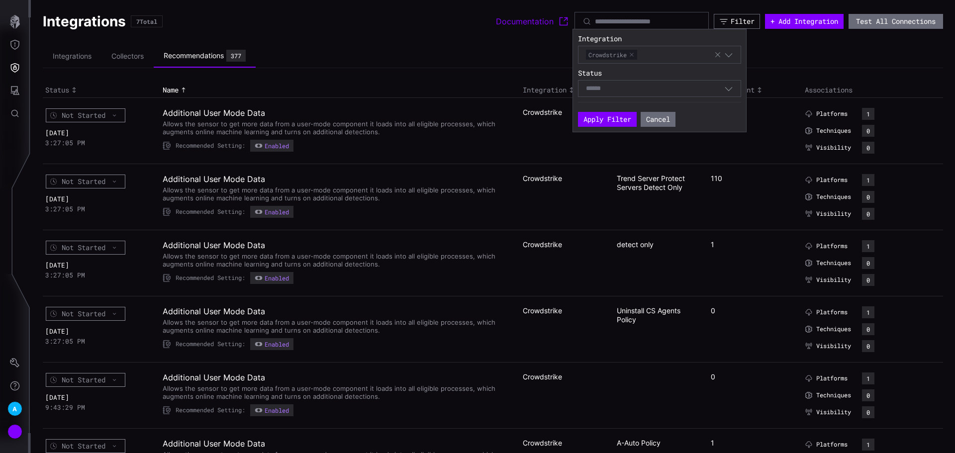
click at [686, 90] on div "Select" at bounding box center [655, 88] width 138 height 9
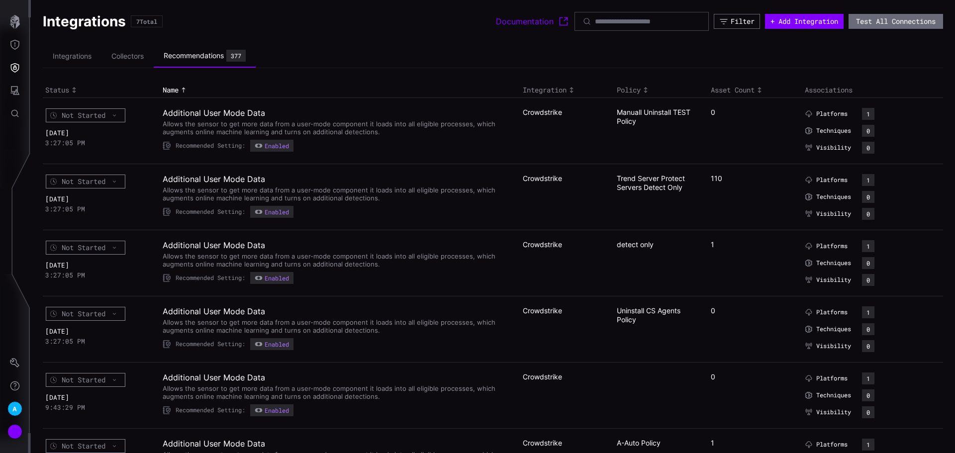
click at [818, 65] on ul "Integrations Collectors Recommendations 377" at bounding box center [493, 56] width 900 height 23
click at [615, 20] on input at bounding box center [642, 21] width 95 height 9
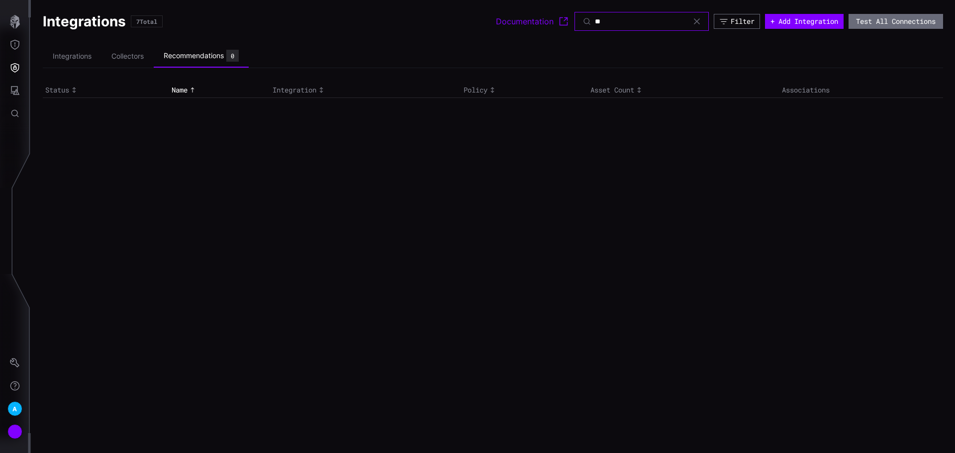
type input "*"
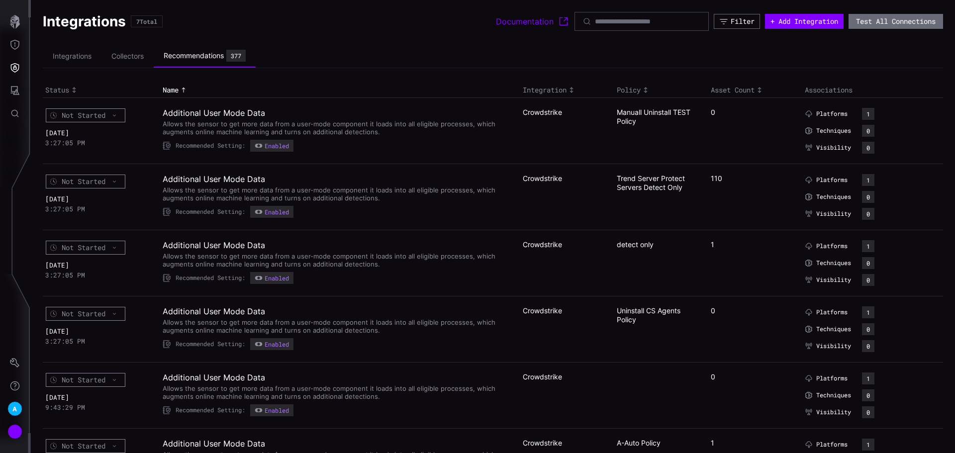
click at [644, 92] on icon "Toggle sort direction" at bounding box center [646, 90] width 8 height 8
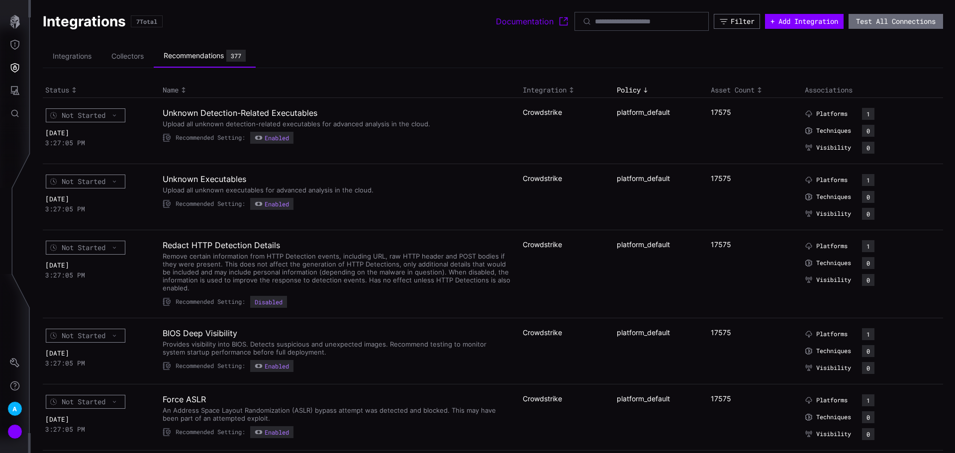
click at [274, 201] on div "Enabled" at bounding box center [272, 204] width 34 height 8
click at [199, 180] on h2 "Unknown Executables" at bounding box center [337, 179] width 348 height 10
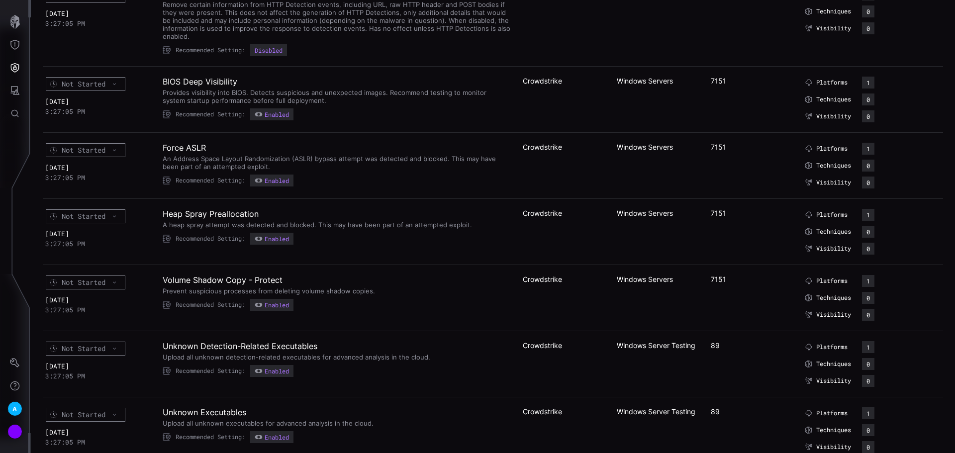
scroll to position [3930, 0]
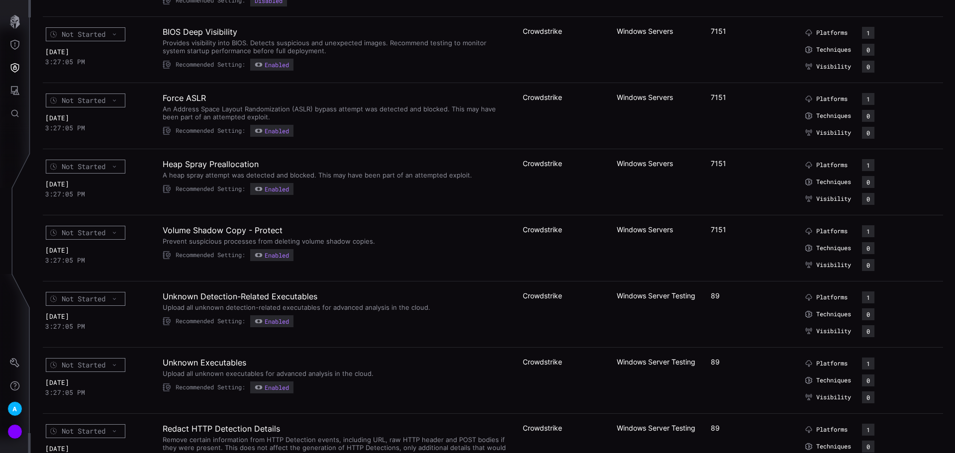
click at [267, 251] on div "Enabled" at bounding box center [272, 255] width 34 height 8
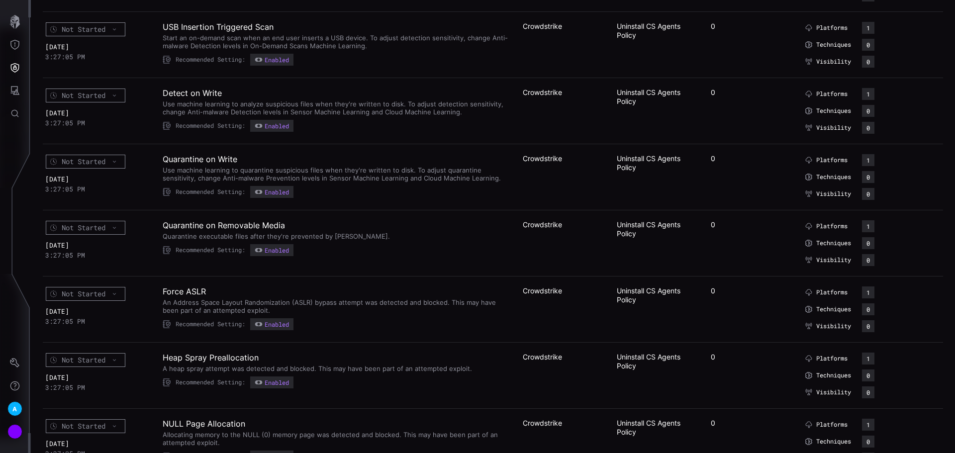
scroll to position [6455, 0]
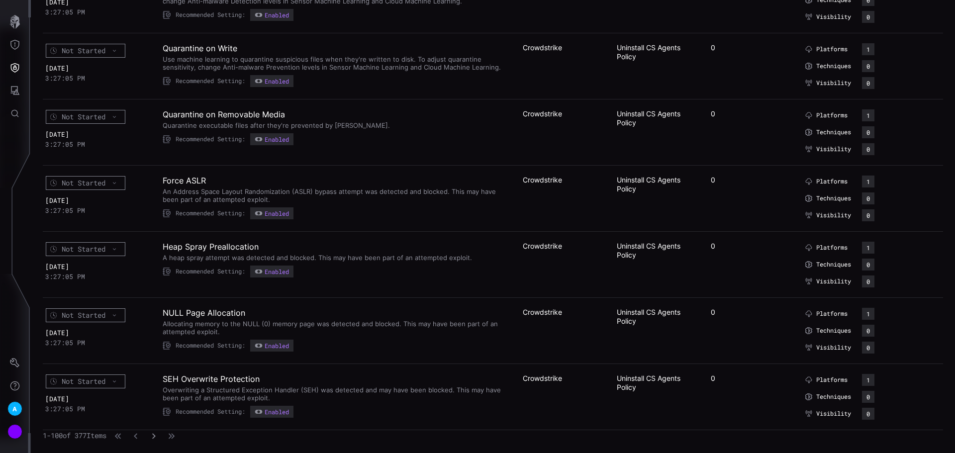
click at [157, 435] on icon "button" at bounding box center [153, 436] width 7 height 7
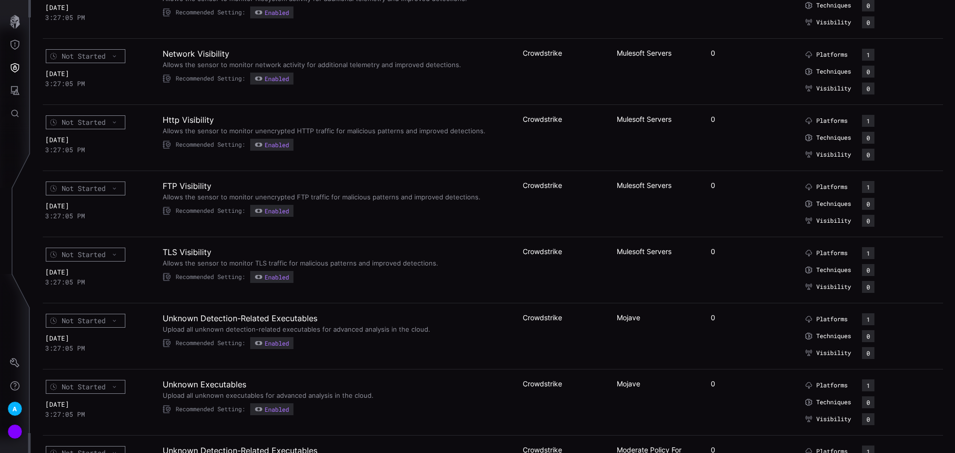
scroll to position [6449, 0]
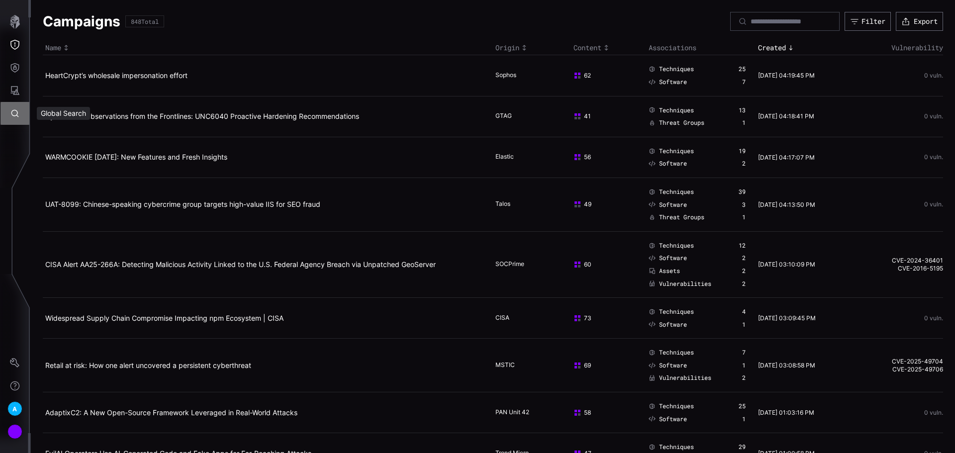
click at [10, 107] on button "Global Search" at bounding box center [14, 113] width 29 height 23
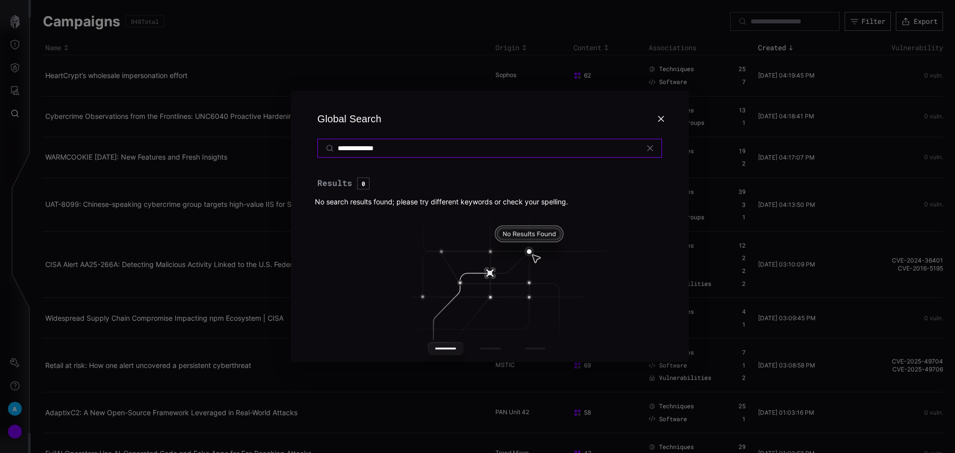
click at [425, 148] on input "**********" at bounding box center [490, 148] width 305 height 9
paste input "**********"
drag, startPoint x: 373, startPoint y: 147, endPoint x: 26, endPoint y: 140, distance: 346.8
click at [26, 140] on div "**********" at bounding box center [490, 226] width 930 height 453
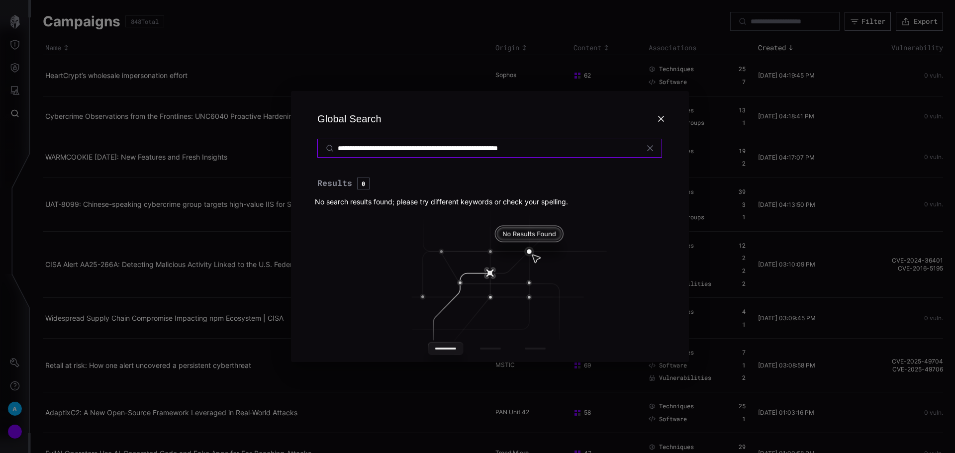
type input "**********"
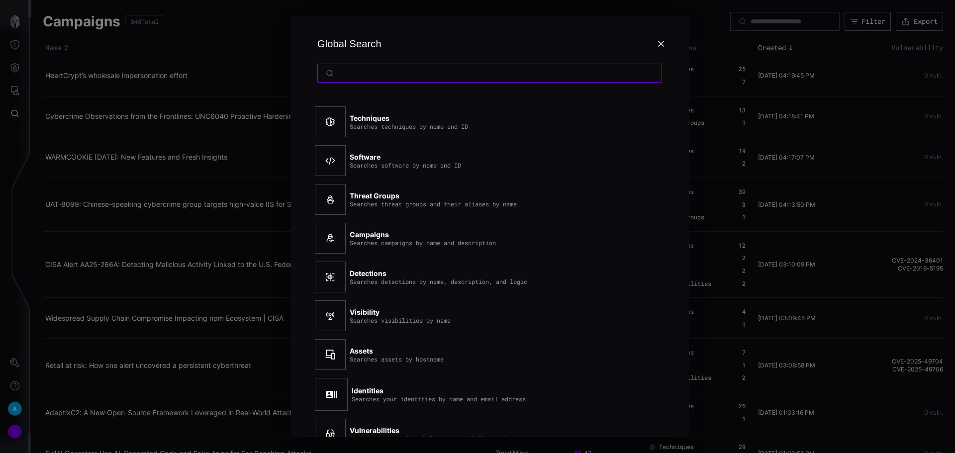
scroll to position [28, 0]
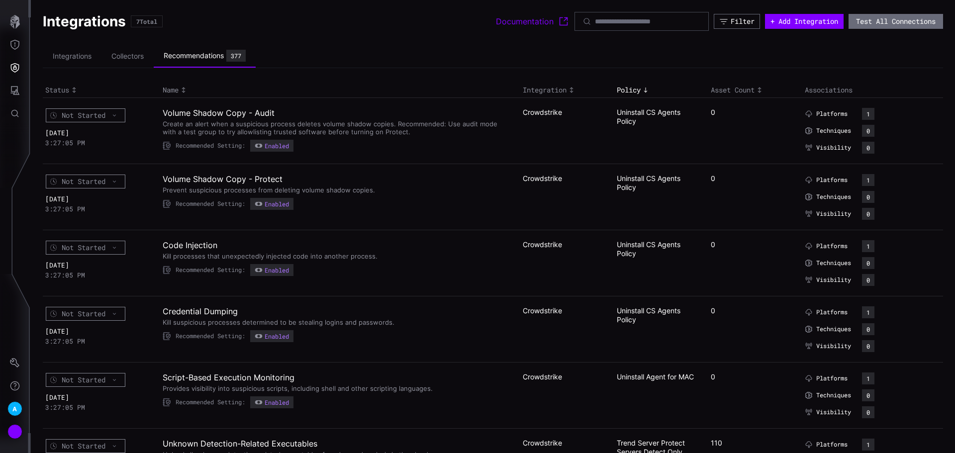
scroll to position [6449, 0]
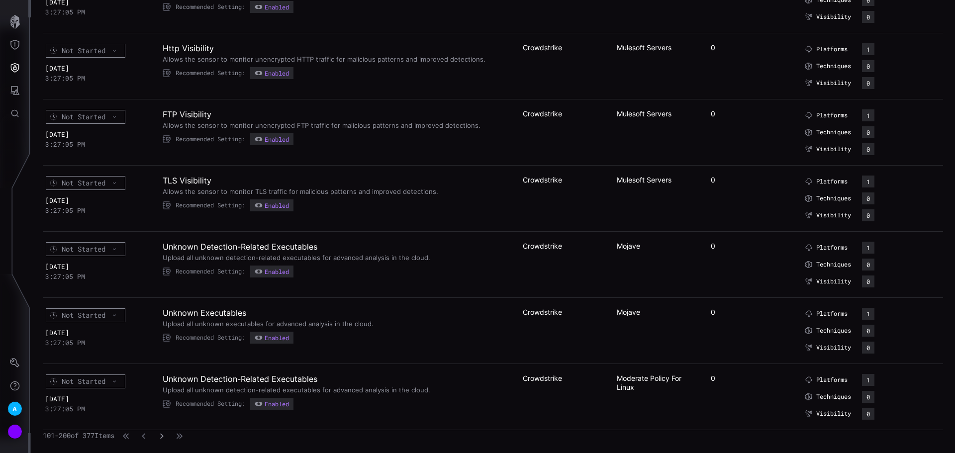
click at [165, 438] on icon "button" at bounding box center [161, 436] width 7 height 7
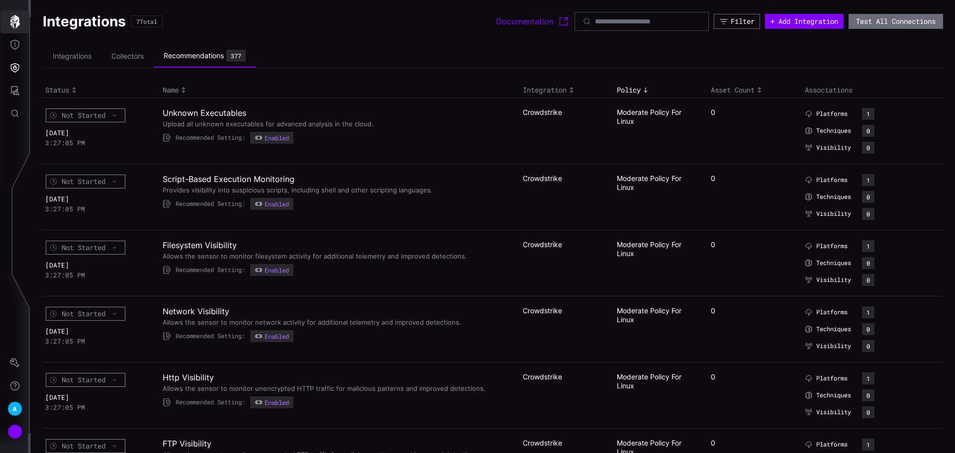
click at [12, 22] on icon "button" at bounding box center [15, 22] width 14 height 14
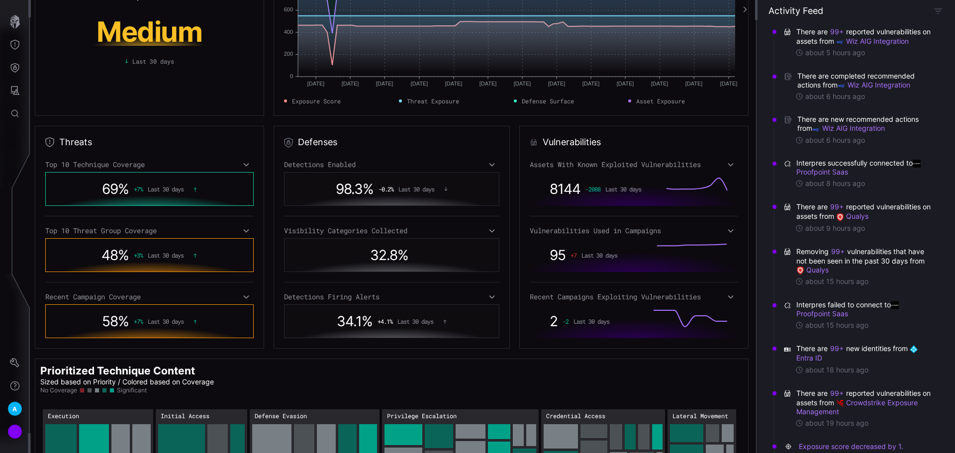
scroll to position [50, 0]
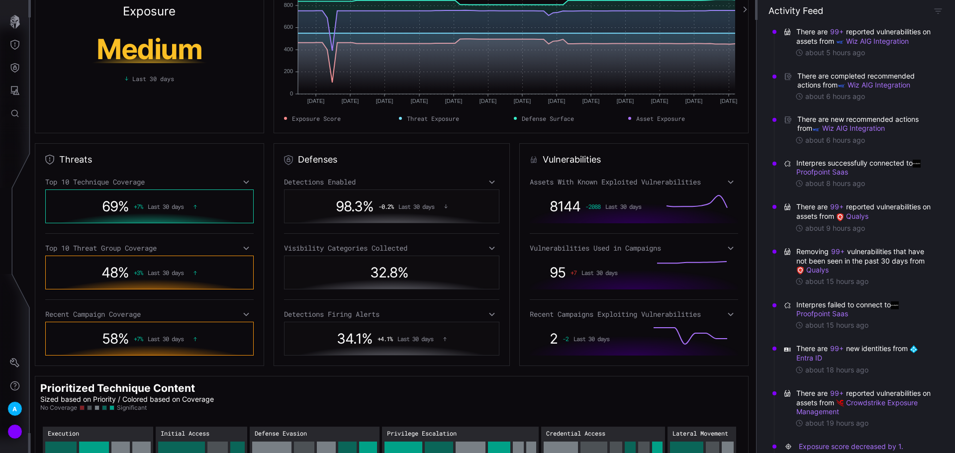
click at [727, 244] on icon at bounding box center [730, 248] width 7 height 8
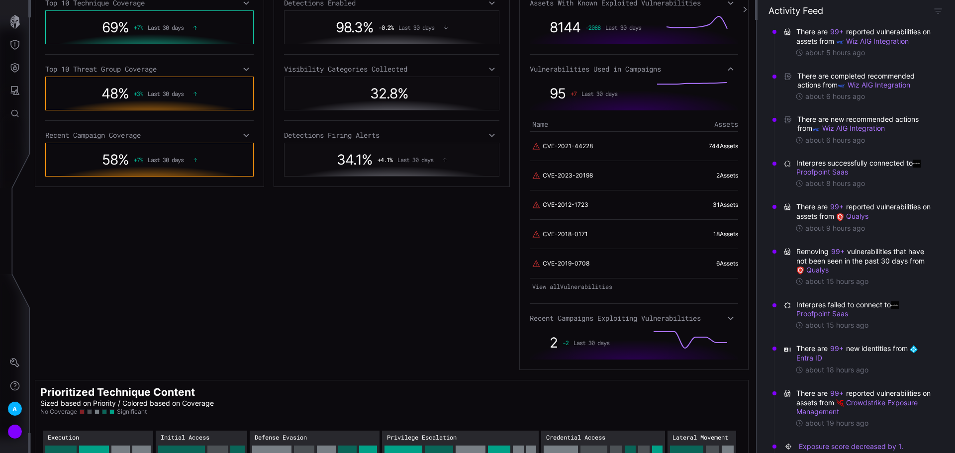
scroll to position [102, 0]
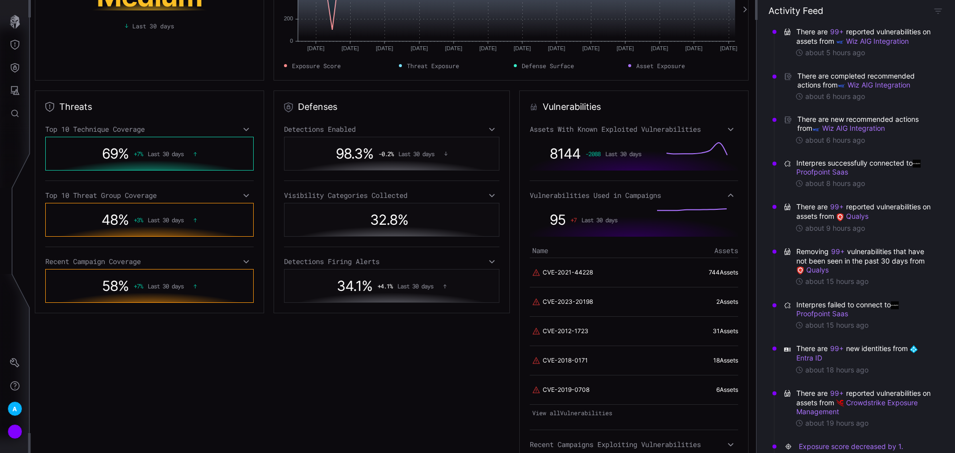
click at [246, 259] on icon at bounding box center [246, 262] width 7 height 8
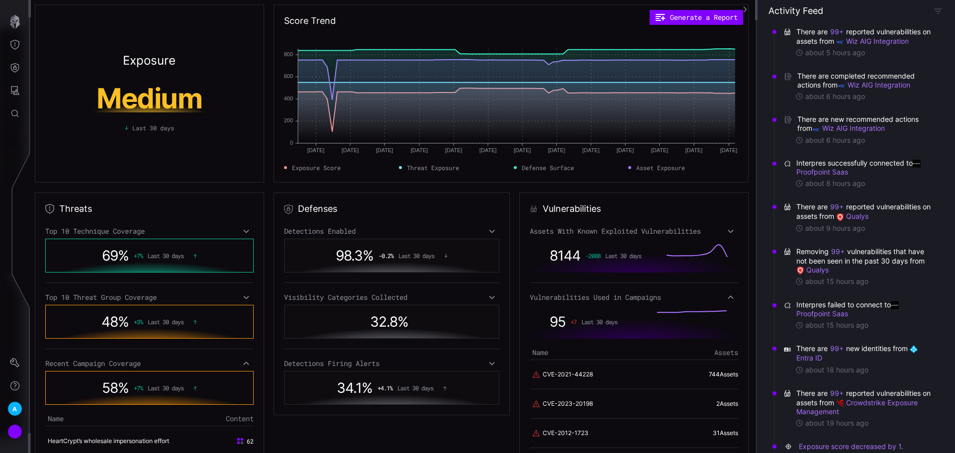
scroll to position [0, 0]
click at [17, 64] on icon "Defense Surface" at bounding box center [15, 67] width 8 height 9
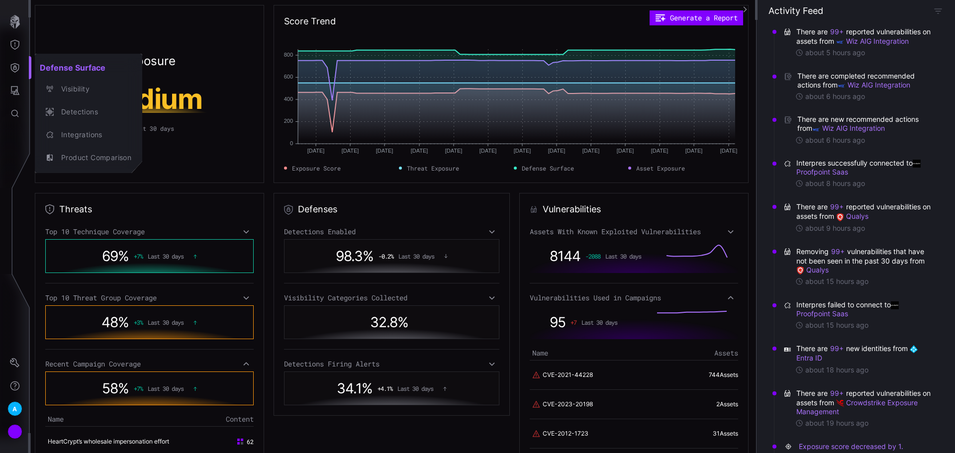
click at [8, 79] on div at bounding box center [477, 226] width 955 height 453
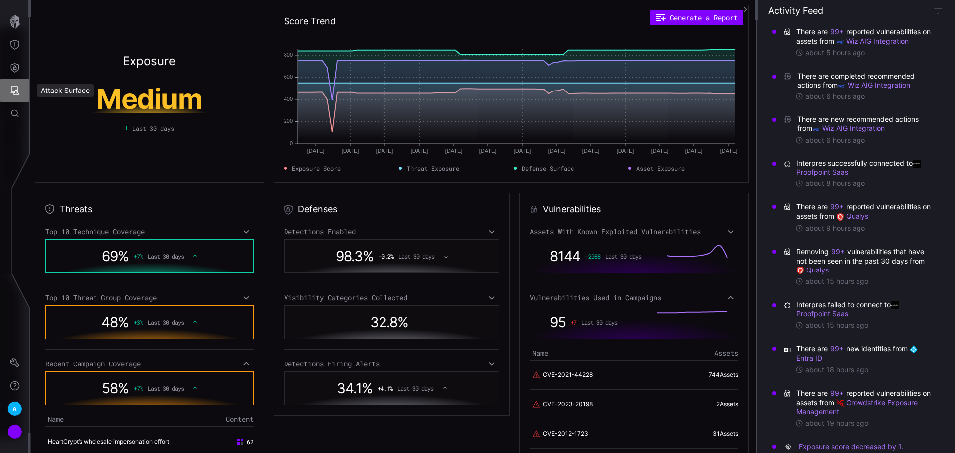
click at [15, 94] on icon "Attack Surface" at bounding box center [15, 91] width 10 height 10
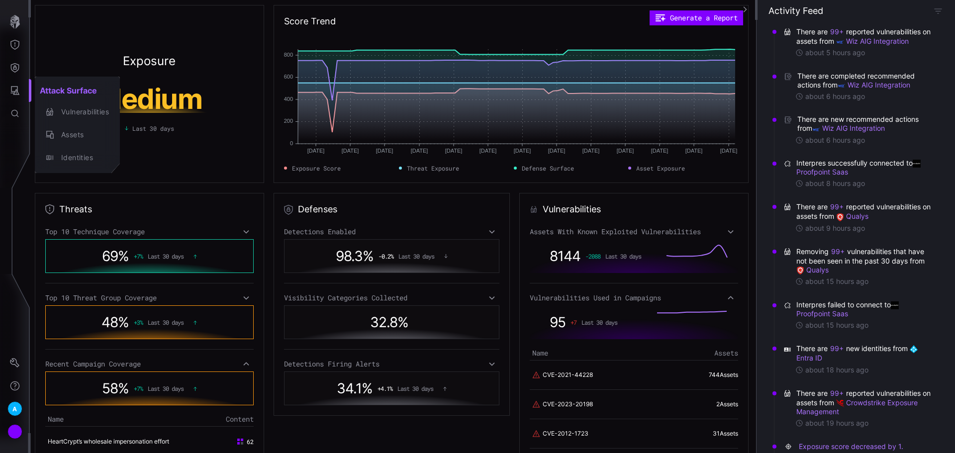
click at [5, 62] on div at bounding box center [477, 226] width 955 height 453
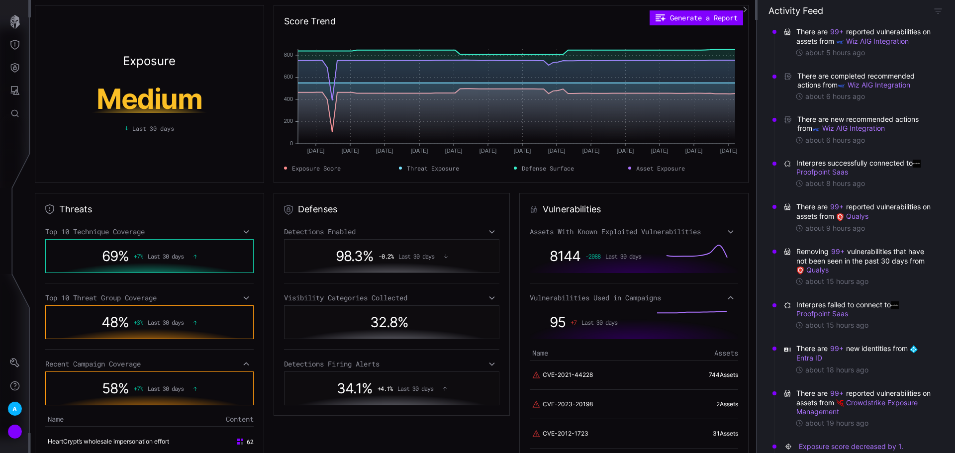
click at [14, 67] on icon "Defense Surface" at bounding box center [15, 67] width 8 height 9
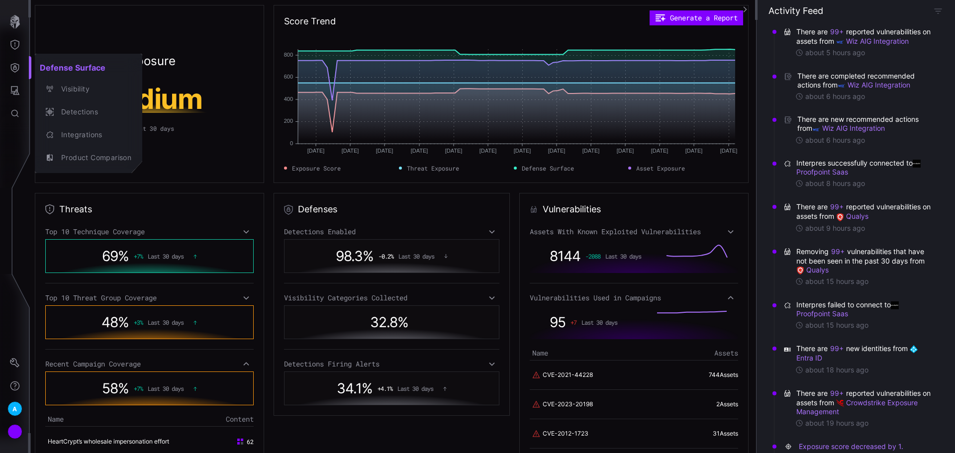
click at [20, 42] on div at bounding box center [477, 226] width 955 height 453
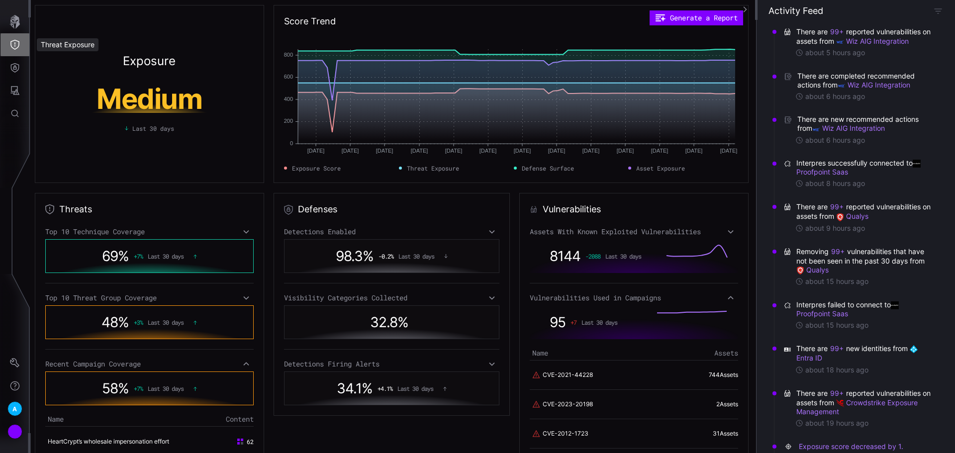
click at [18, 44] on icon "Threat Exposure" at bounding box center [15, 45] width 10 height 10
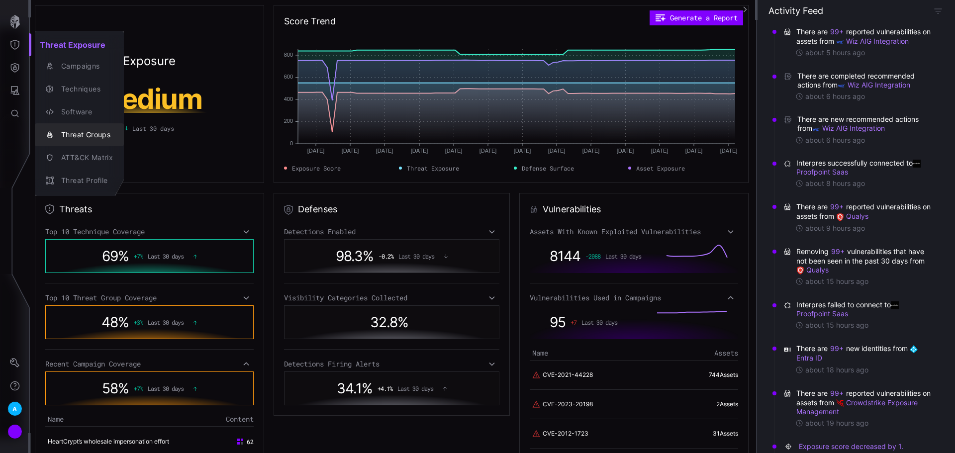
click at [101, 129] on div "Threat Groups" at bounding box center [84, 135] width 57 height 12
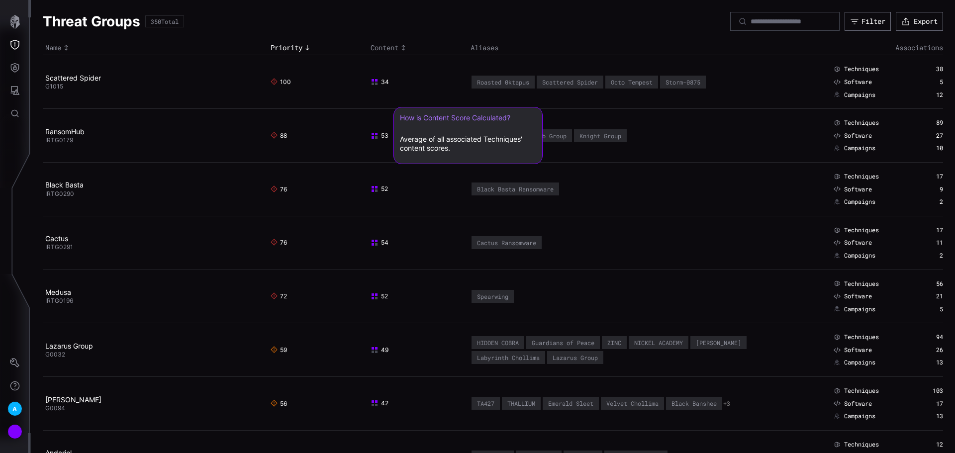
click at [375, 138] on rect at bounding box center [376, 137] width 2 height 2
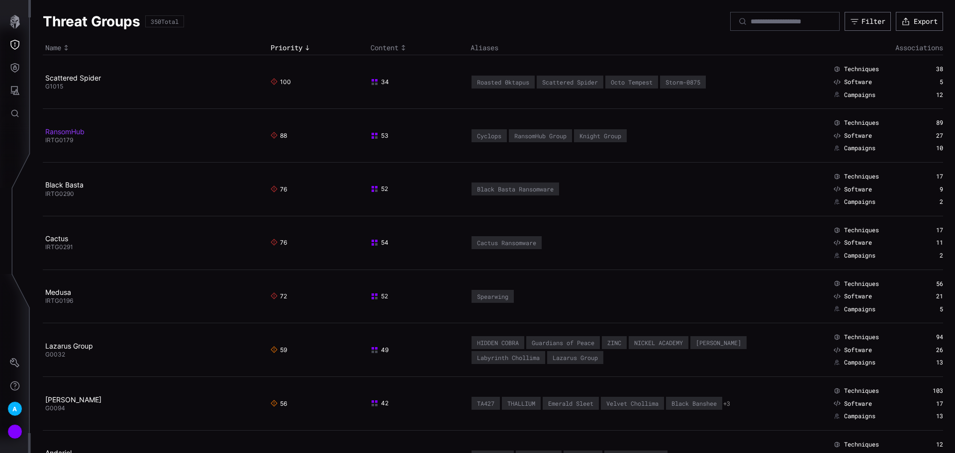
click at [55, 130] on link "RansomHub" at bounding box center [64, 131] width 39 height 8
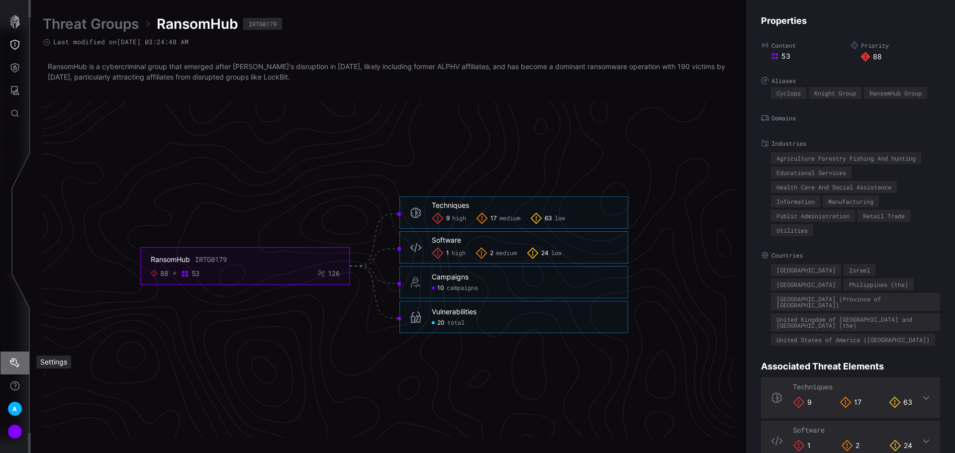
click at [21, 364] on button "Settings" at bounding box center [14, 363] width 29 height 23
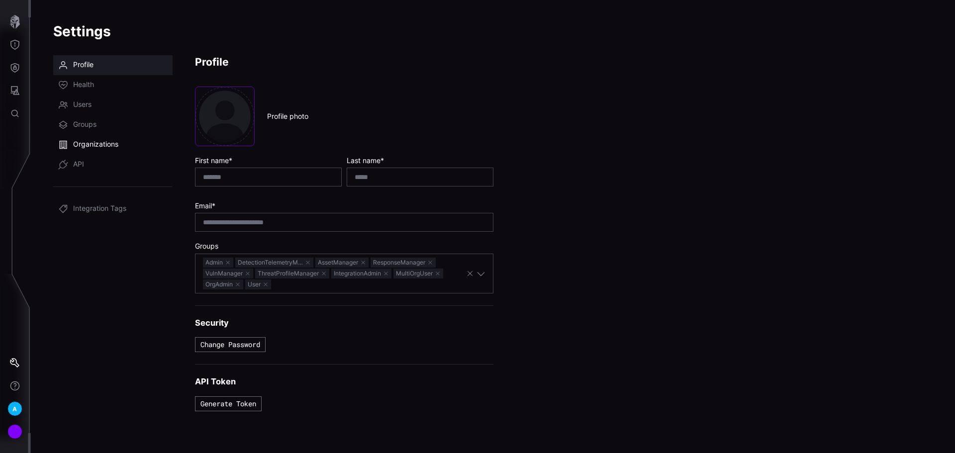
click at [87, 147] on span "Organizations" at bounding box center [95, 145] width 45 height 10
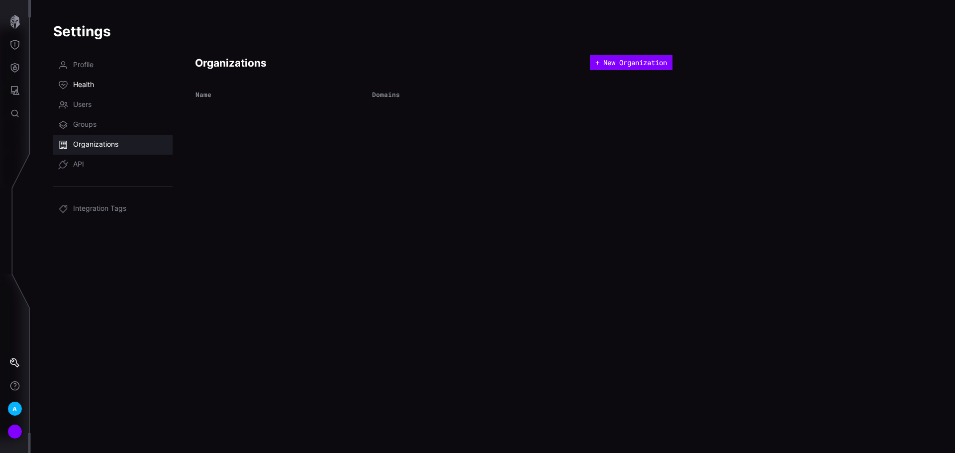
click at [79, 80] on span "Health" at bounding box center [83, 85] width 21 height 10
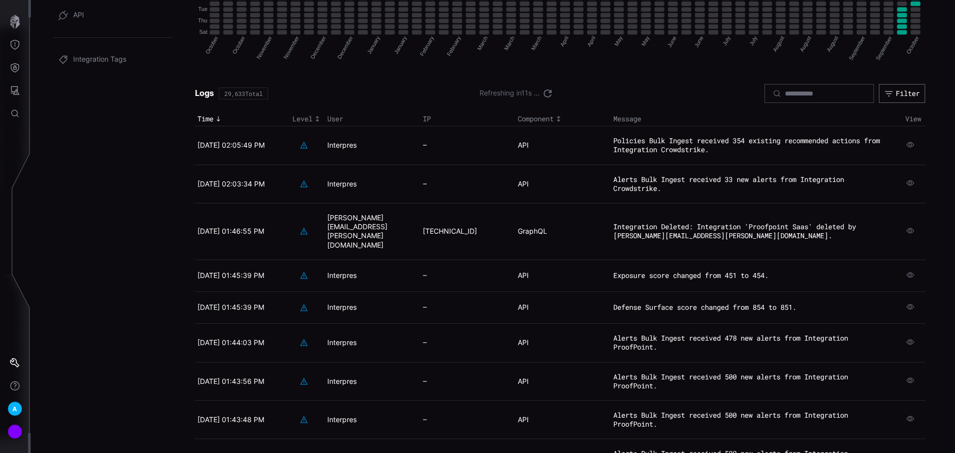
scroll to position [205, 0]
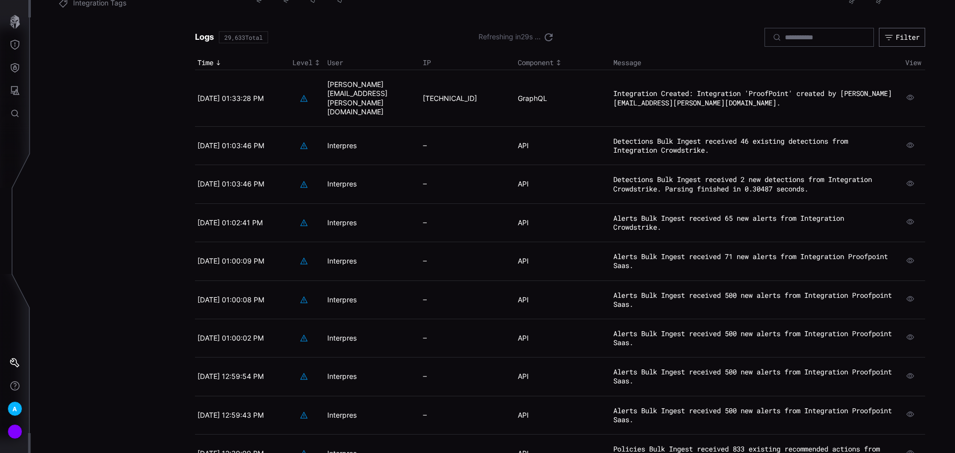
scroll to position [218, 0]
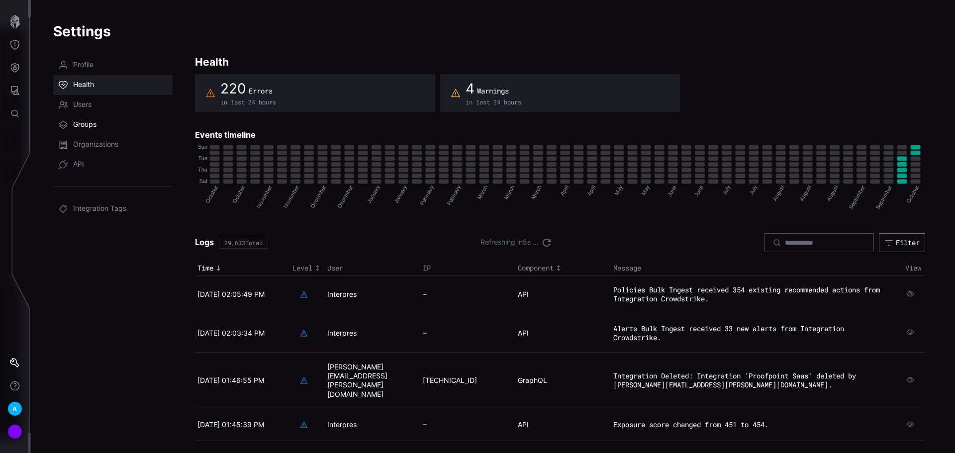
click at [89, 123] on span "Groups" at bounding box center [84, 125] width 23 height 10
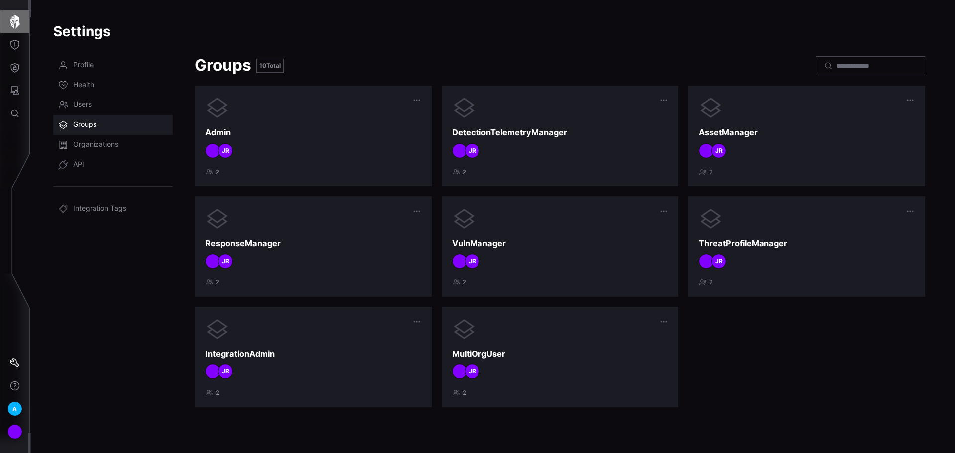
click at [9, 28] on icon "button" at bounding box center [15, 22] width 14 height 14
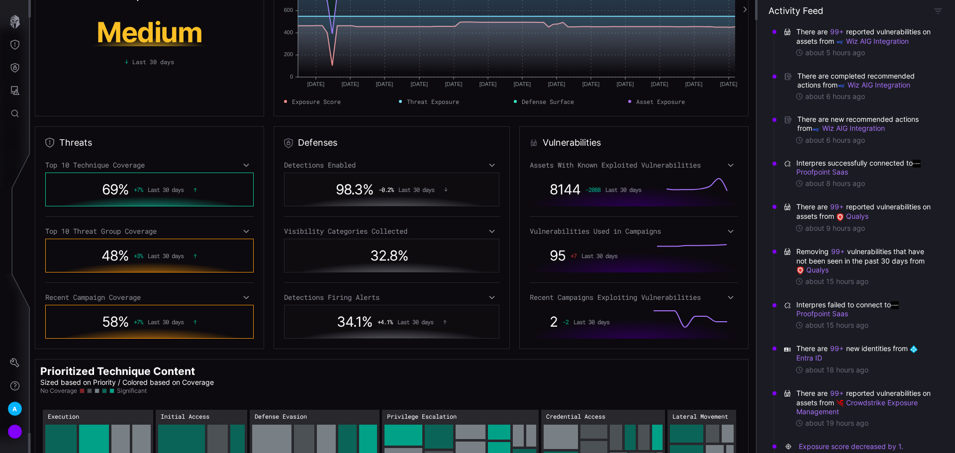
scroll to position [99, 0]
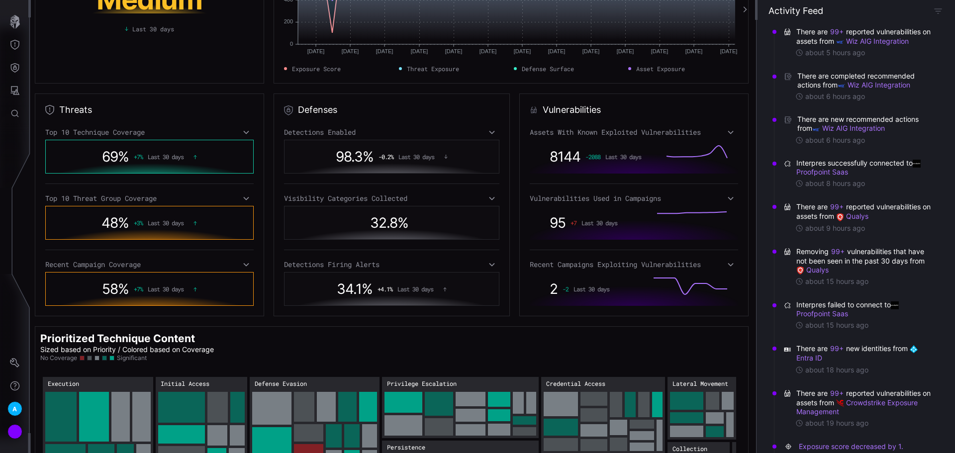
click at [728, 263] on icon at bounding box center [730, 265] width 7 height 8
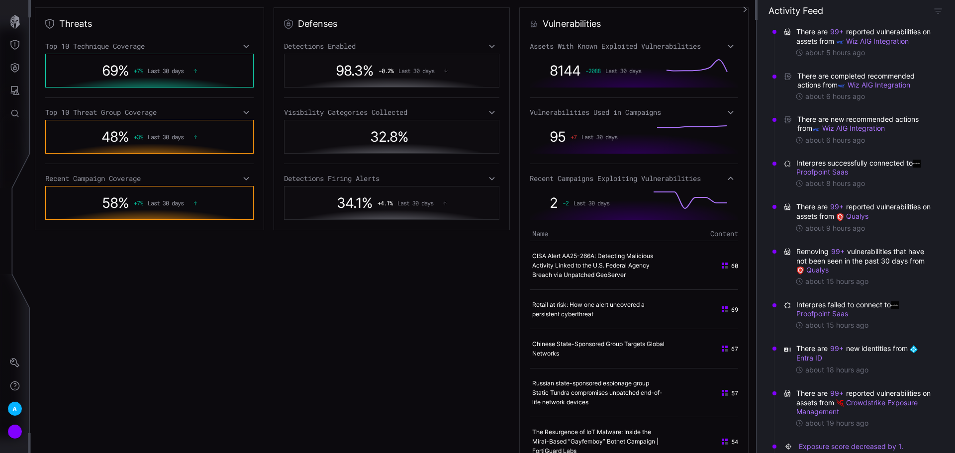
scroll to position [199, 0]
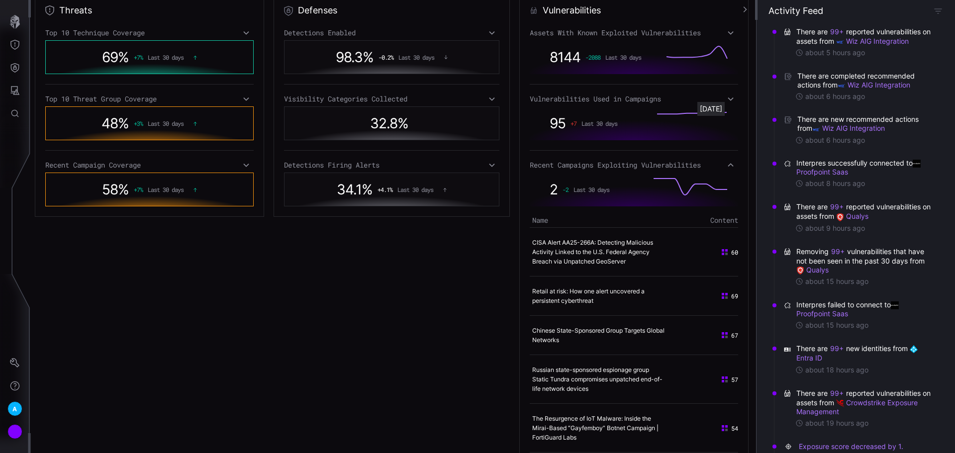
click at [725, 108] on div "[DATE]" at bounding box center [710, 109] width 27 height 14
click at [725, 102] on div "[DATE]" at bounding box center [710, 109] width 27 height 14
click at [727, 97] on icon at bounding box center [730, 99] width 7 height 8
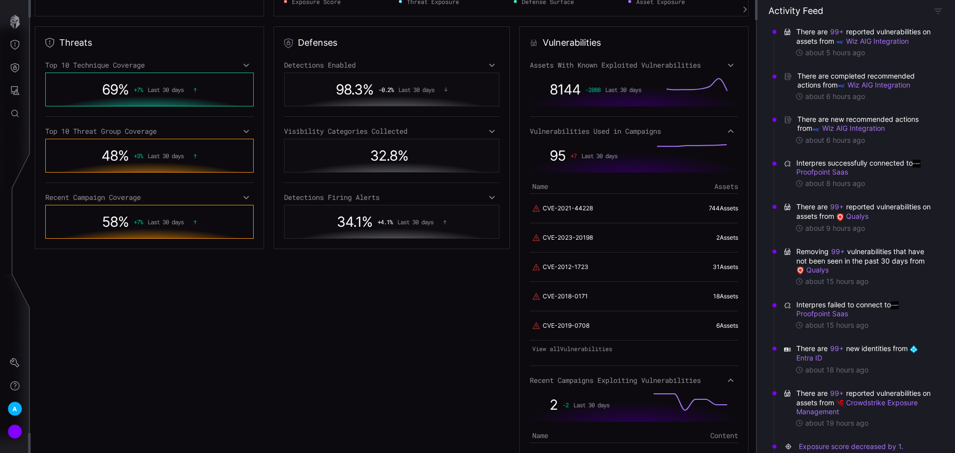
scroll to position [149, 0]
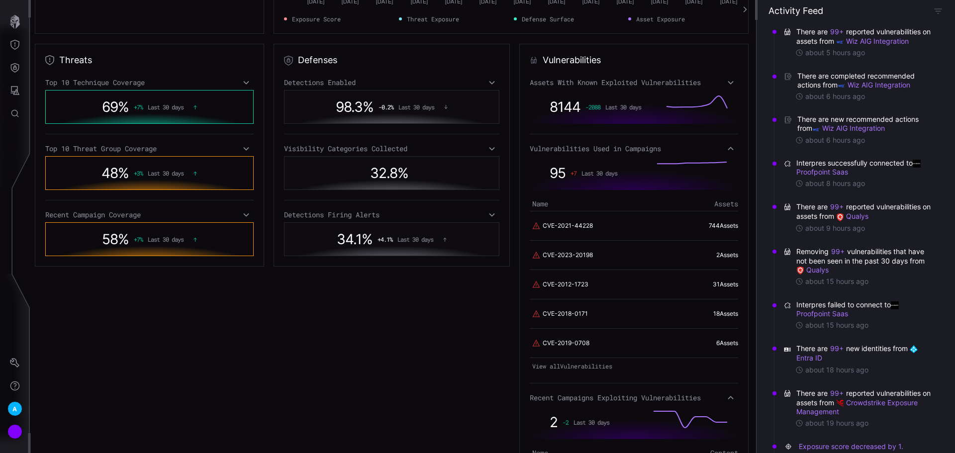
click at [557, 373] on link "View all Vulnerabilities" at bounding box center [634, 366] width 208 height 14
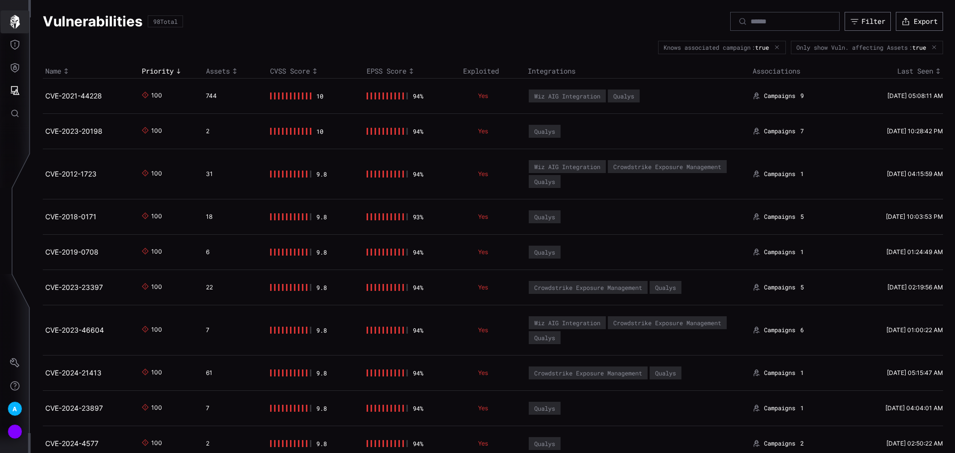
click at [14, 19] on icon "button" at bounding box center [15, 22] width 10 height 14
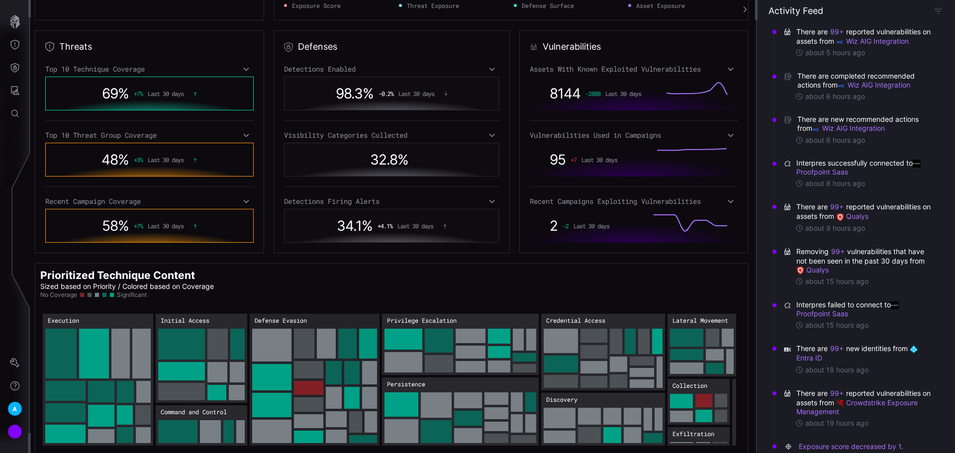
scroll to position [168, 0]
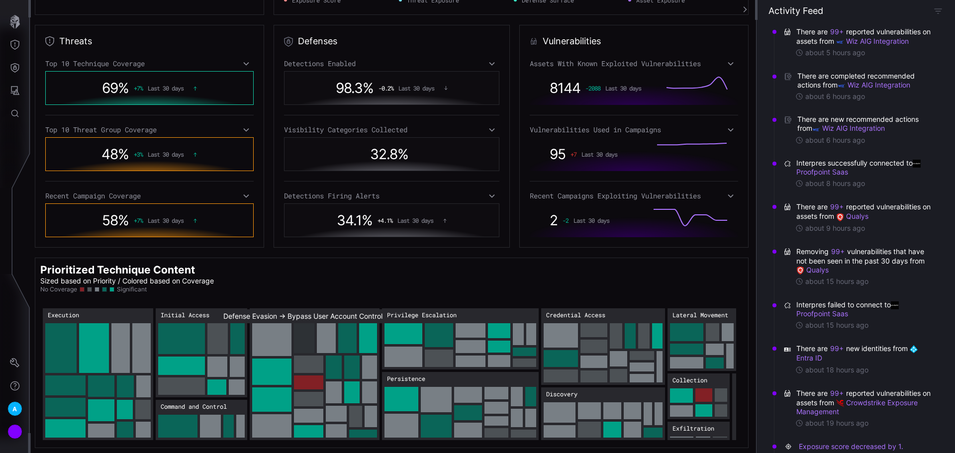
click at [308, 340] on rect "Defense Evasion → Defense Evasion:Bypass User Account Control: 41" at bounding box center [304, 338] width 20 height 30
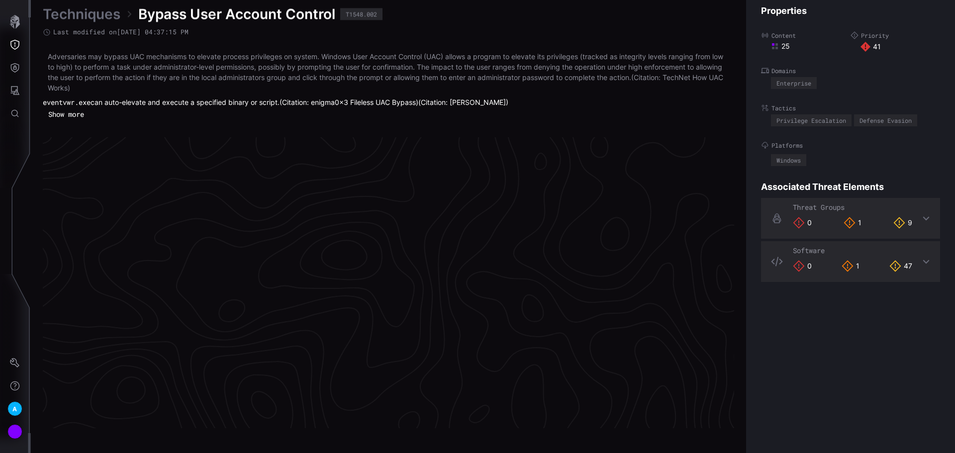
scroll to position [2097, 404]
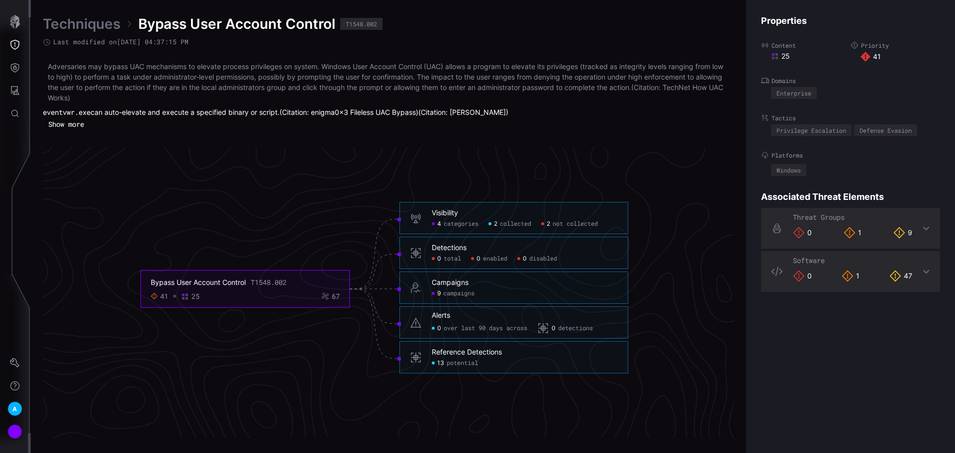
click at [578, 225] on span "not collected" at bounding box center [575, 224] width 45 height 8
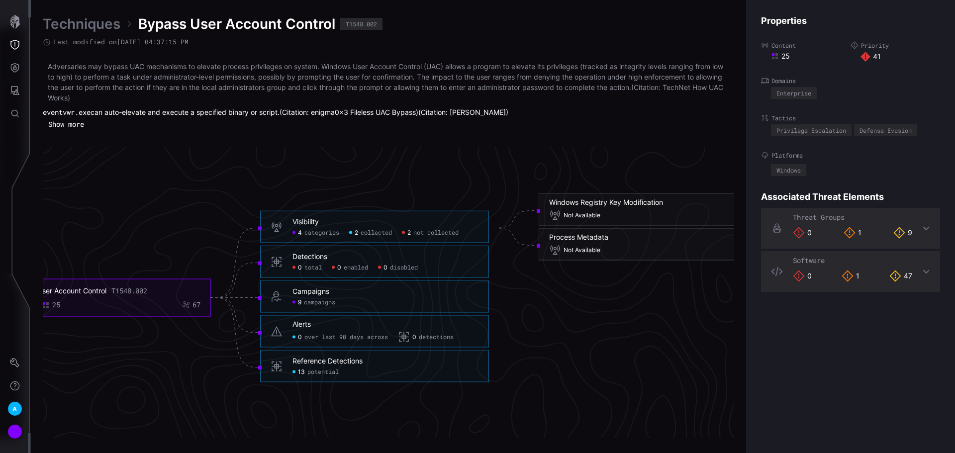
click at [373, 233] on span "collected" at bounding box center [376, 232] width 31 height 8
click at [309, 369] on span "potential" at bounding box center [322, 372] width 31 height 8
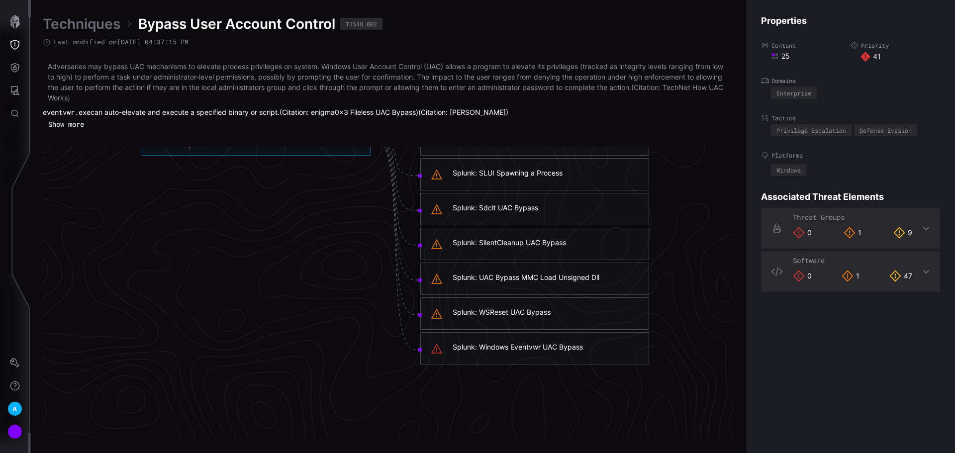
scroll to position [2196, 523]
